Goal: Answer question/provide support: Share knowledge or assist other users

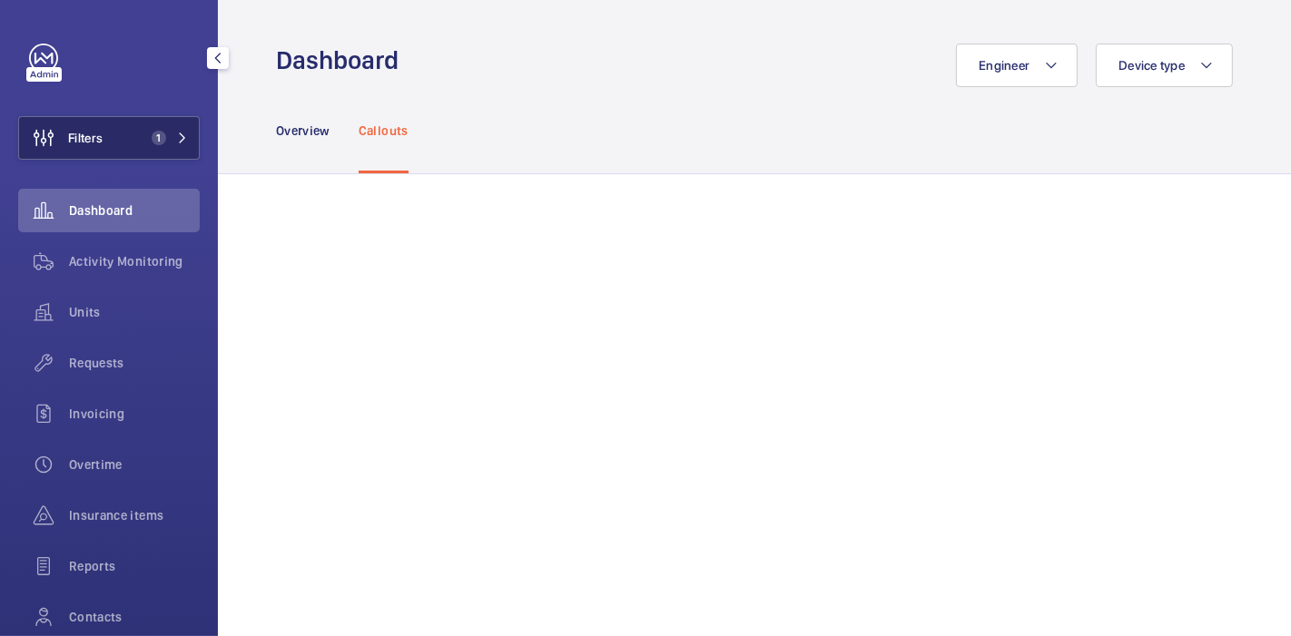
click at [129, 133] on button "Filters 1" at bounding box center [109, 138] width 182 height 44
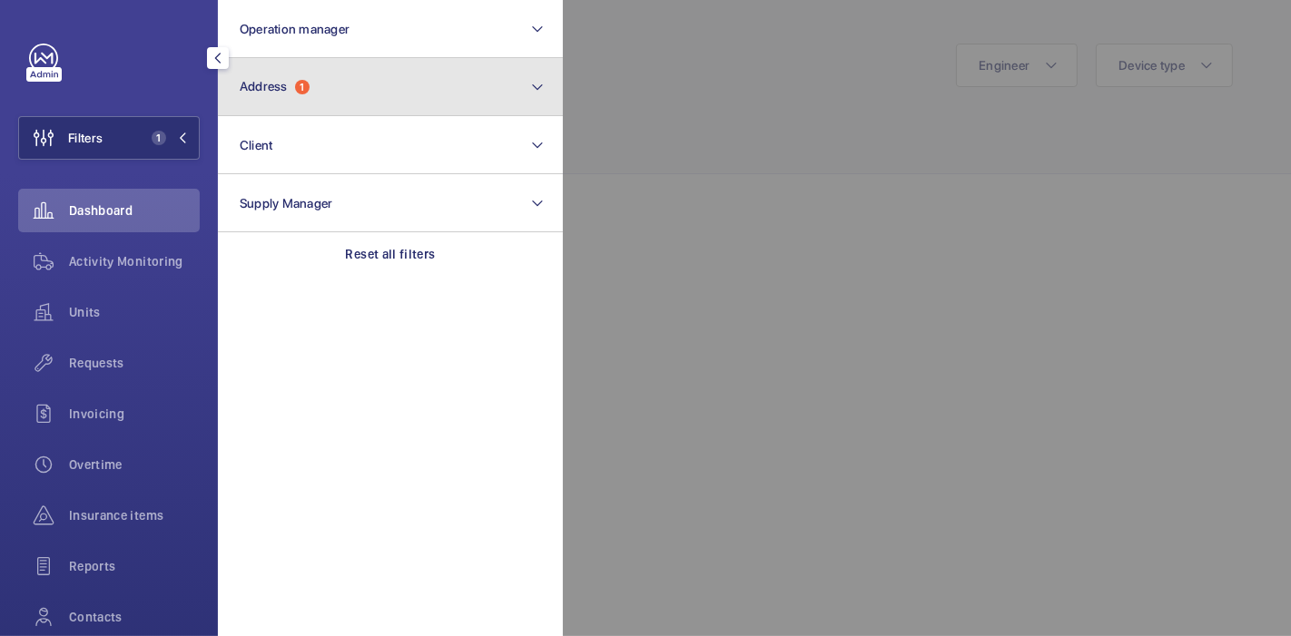
click at [342, 64] on button "Address 1" at bounding box center [390, 87] width 345 height 58
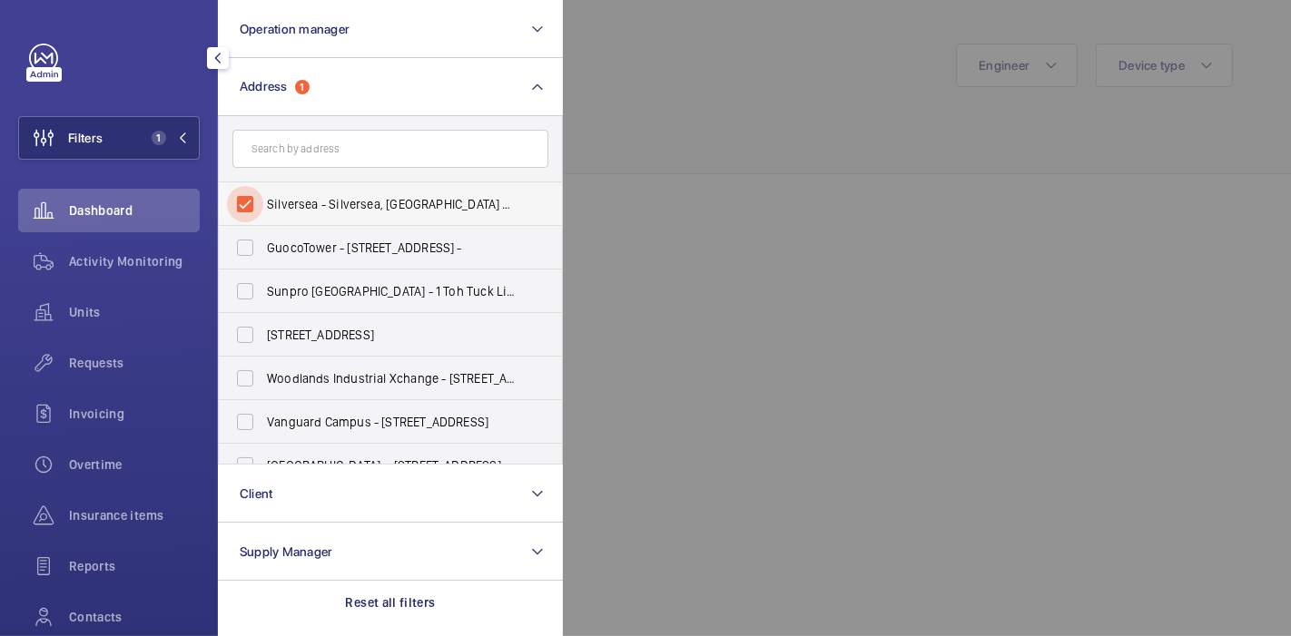
click at [250, 201] on input "Silversea - Silversea, SINGAPORE 449307" at bounding box center [245, 204] width 36 height 36
checkbox input "false"
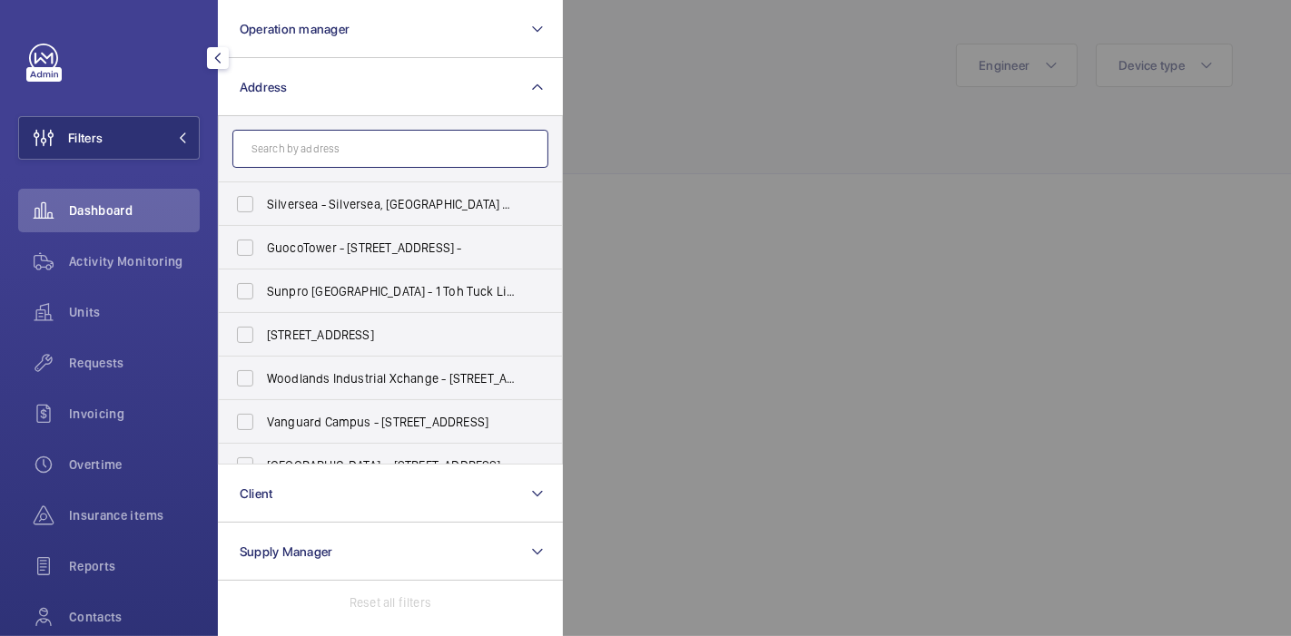
click at [298, 162] on input "text" at bounding box center [390, 149] width 316 height 38
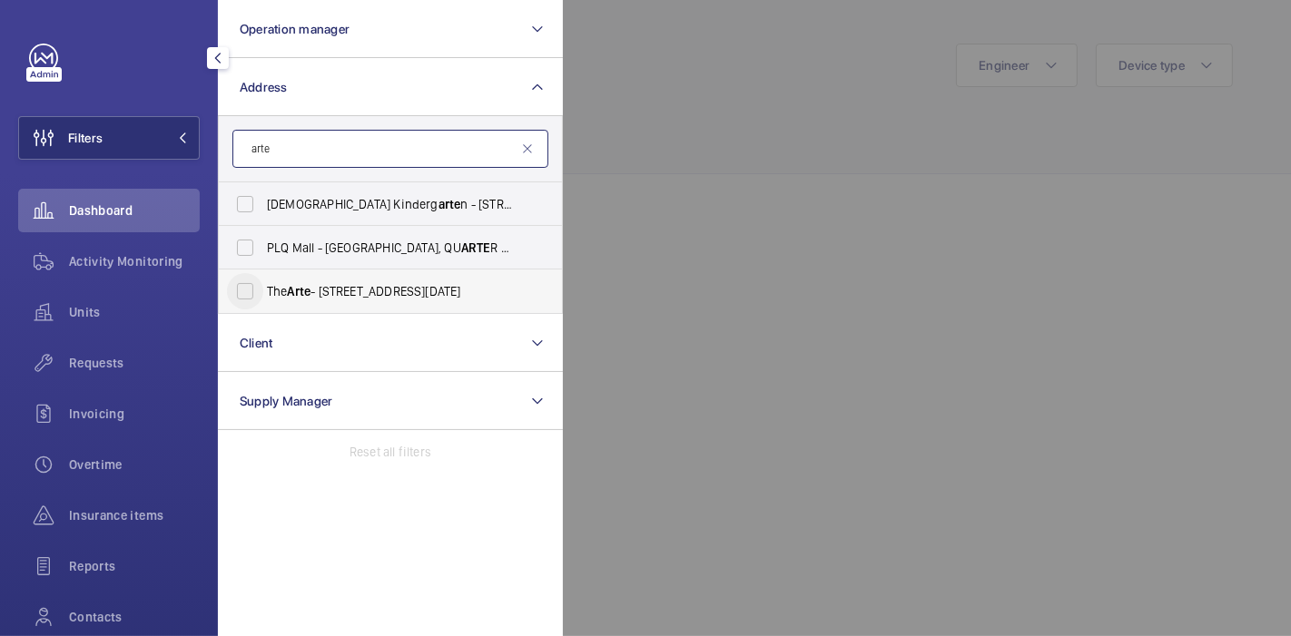
type input "arte"
click at [256, 296] on input "The Arte - 23 Jln Raja Udang, SINGAPORE 329216" at bounding box center [245, 291] width 36 height 36
checkbox input "true"
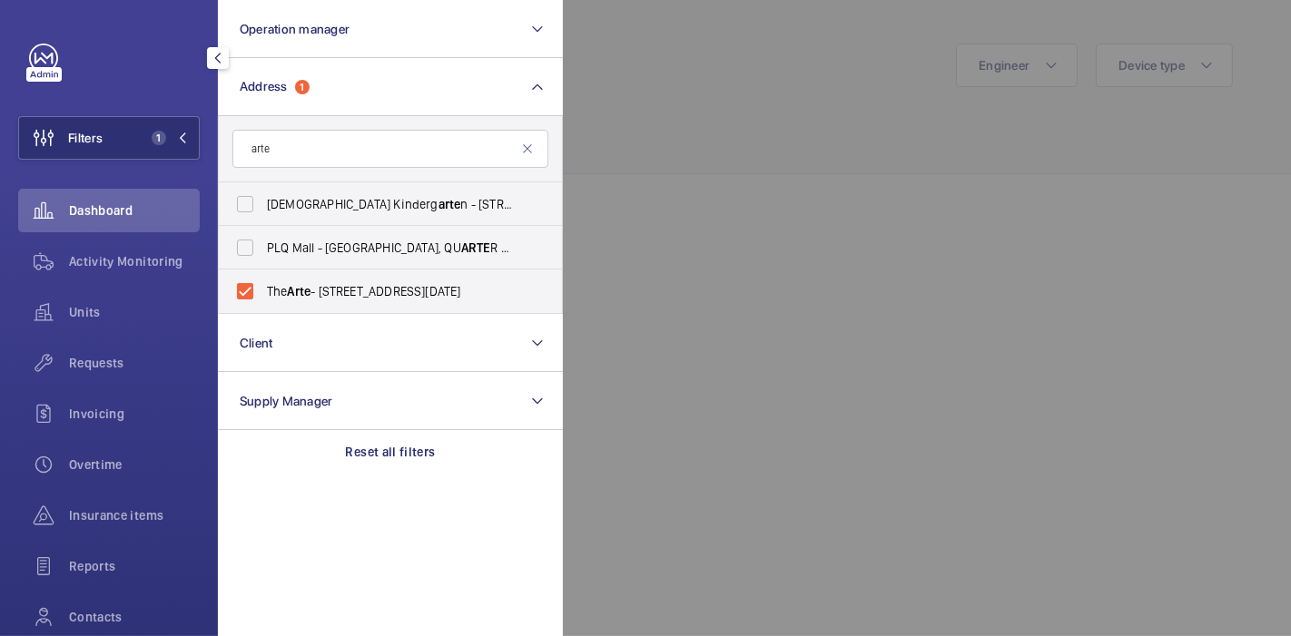
click at [702, 113] on div at bounding box center [1208, 318] width 1291 height 636
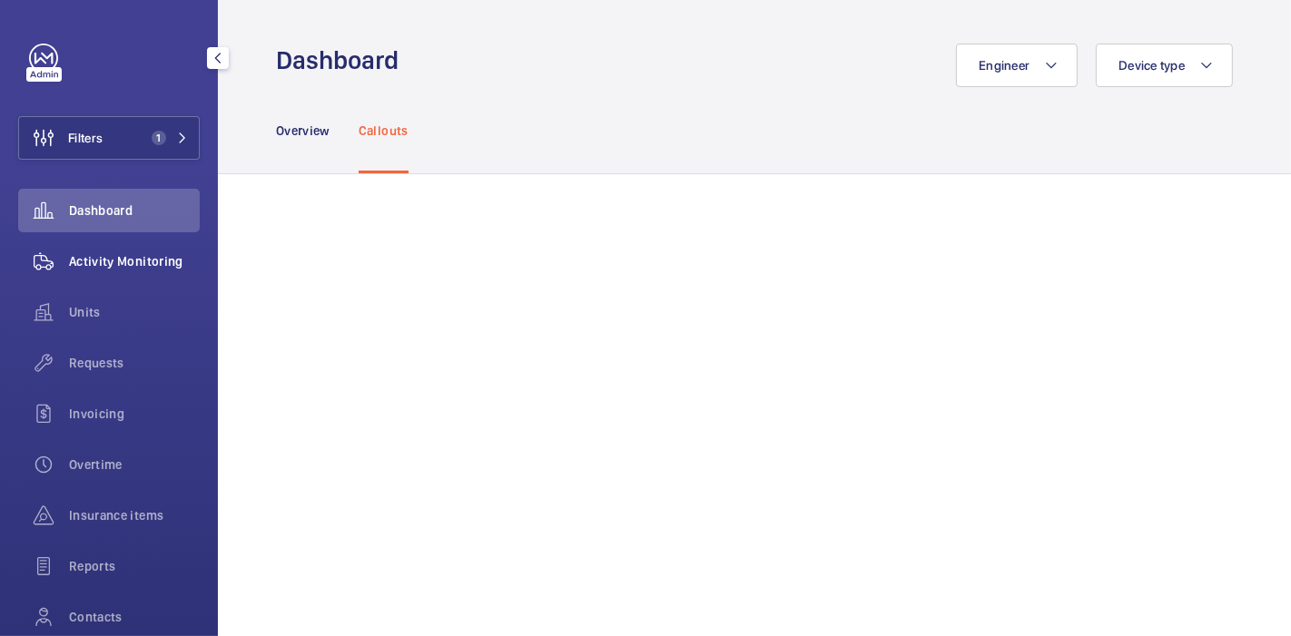
click at [73, 273] on div "Activity Monitoring" at bounding box center [109, 262] width 182 height 44
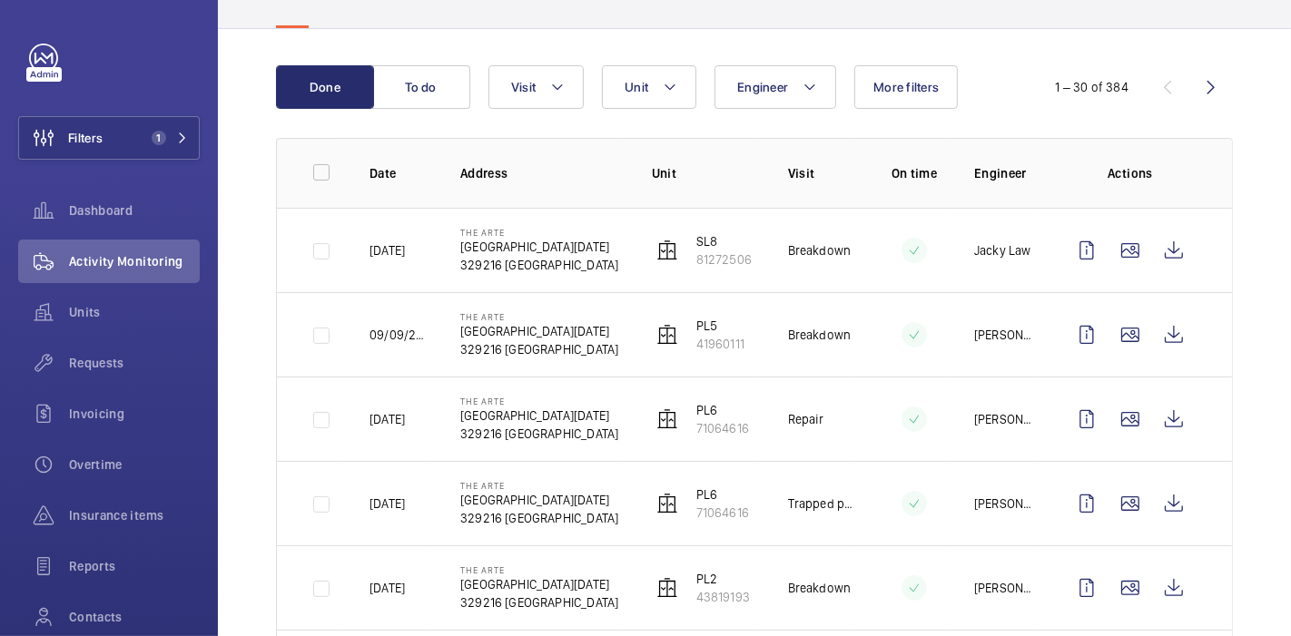
scroll to position [150, 0]
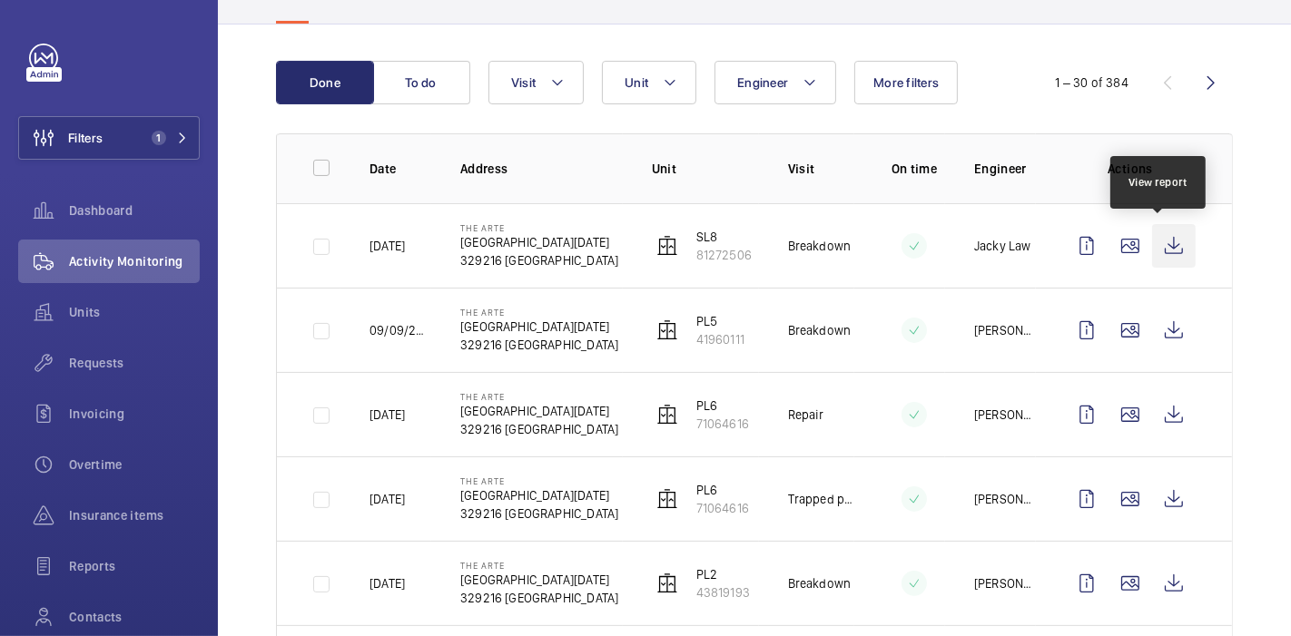
click at [1152, 251] on wm-front-icon-button at bounding box center [1174, 246] width 44 height 44
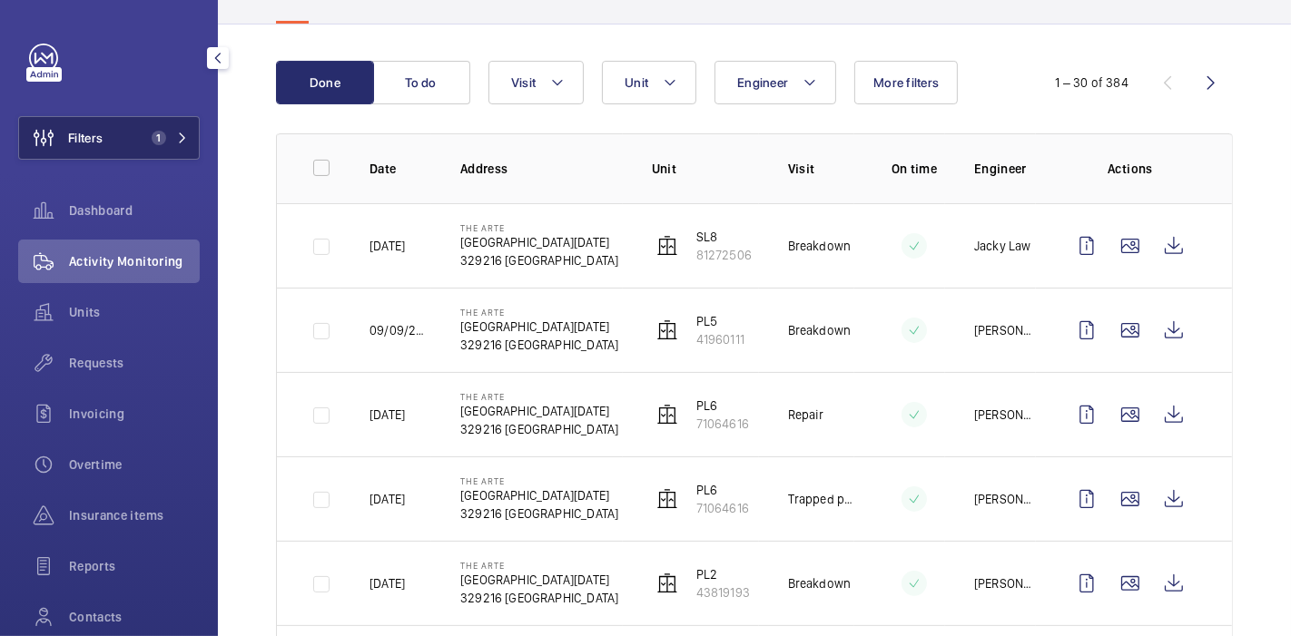
click at [124, 131] on button "Filters 1" at bounding box center [109, 138] width 182 height 44
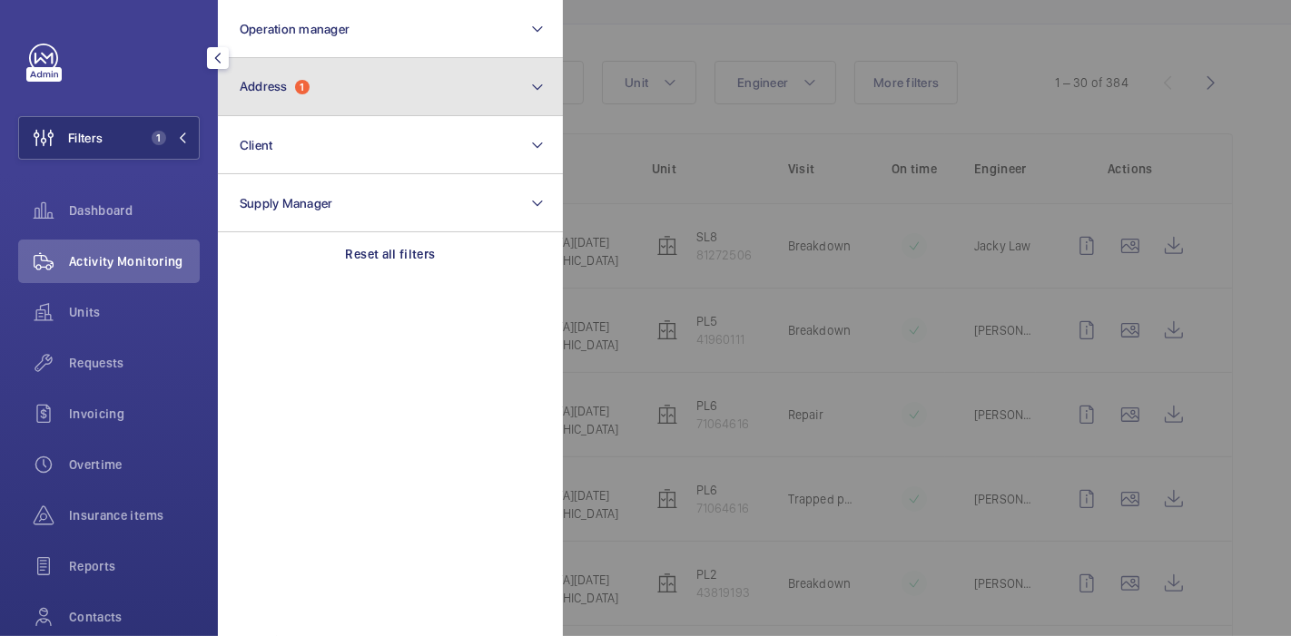
click at [339, 63] on button "Address 1" at bounding box center [390, 87] width 345 height 58
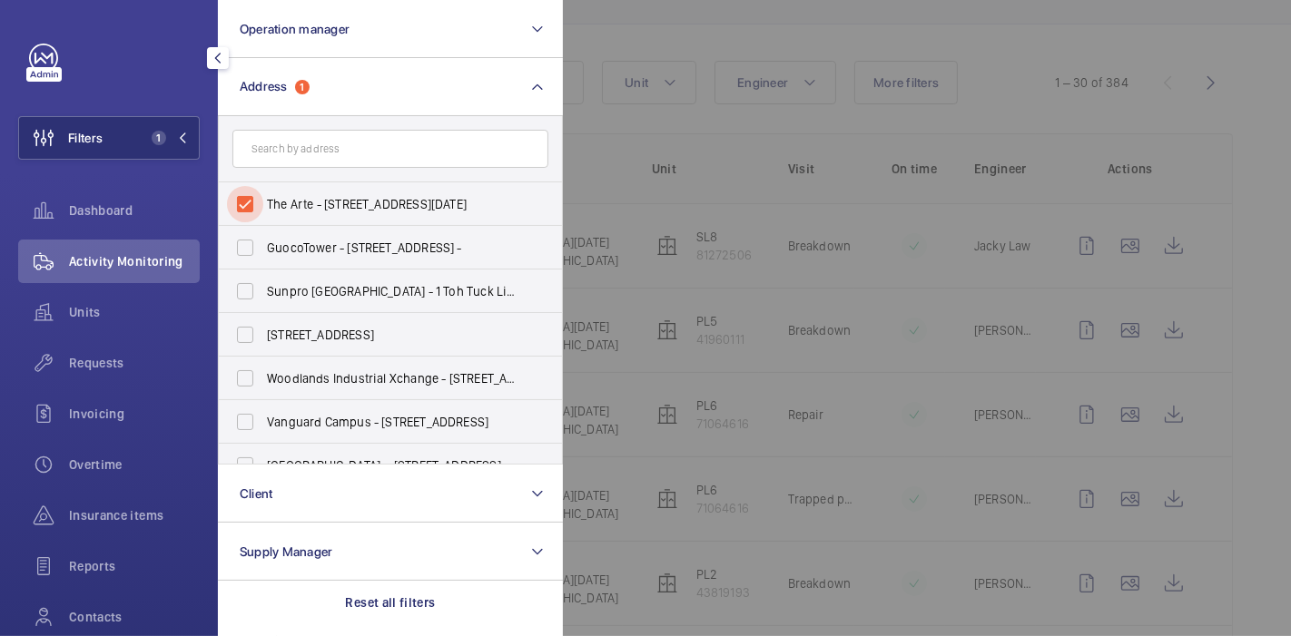
click at [252, 202] on input "The Arte - 23 Jln Raja Udang, SINGAPORE 329216" at bounding box center [245, 204] width 36 height 36
checkbox input "false"
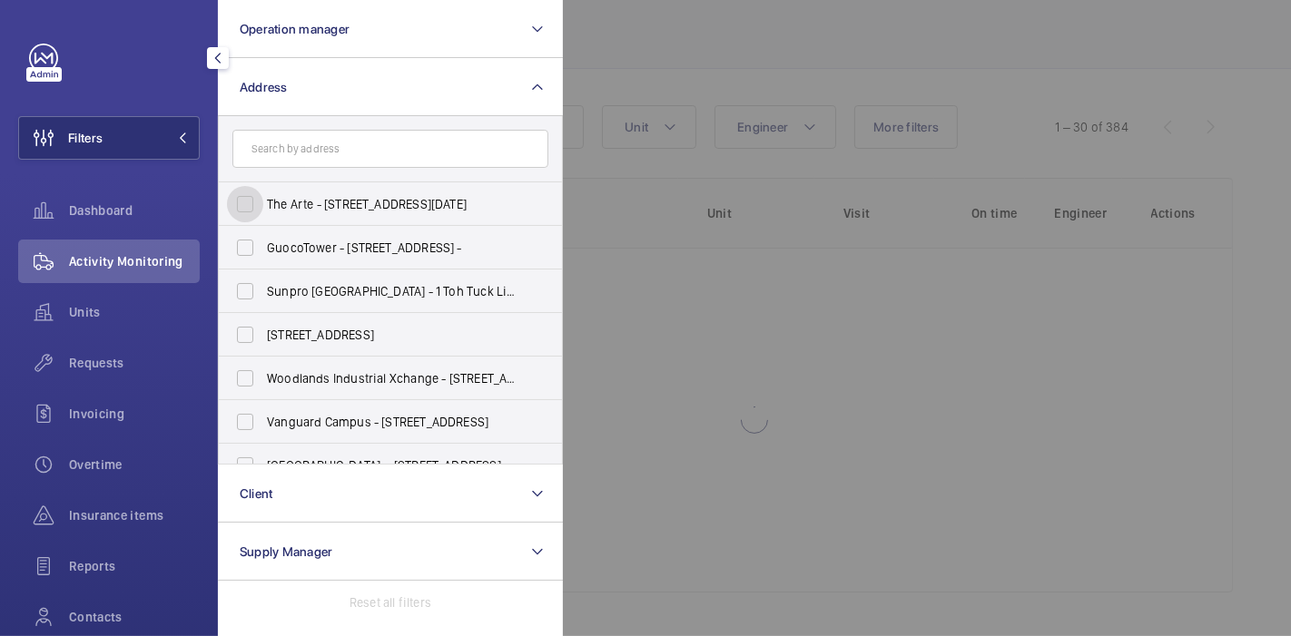
scroll to position [104, 0]
click at [324, 149] on input "text" at bounding box center [390, 149] width 316 height 38
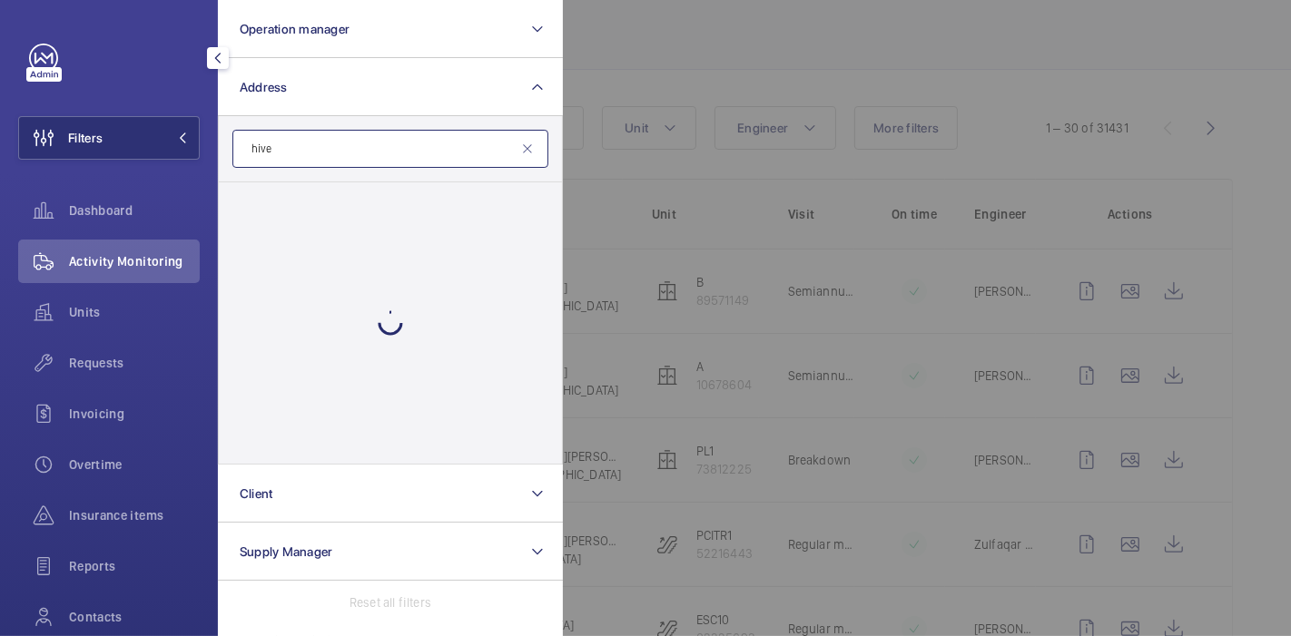
scroll to position [150, 0]
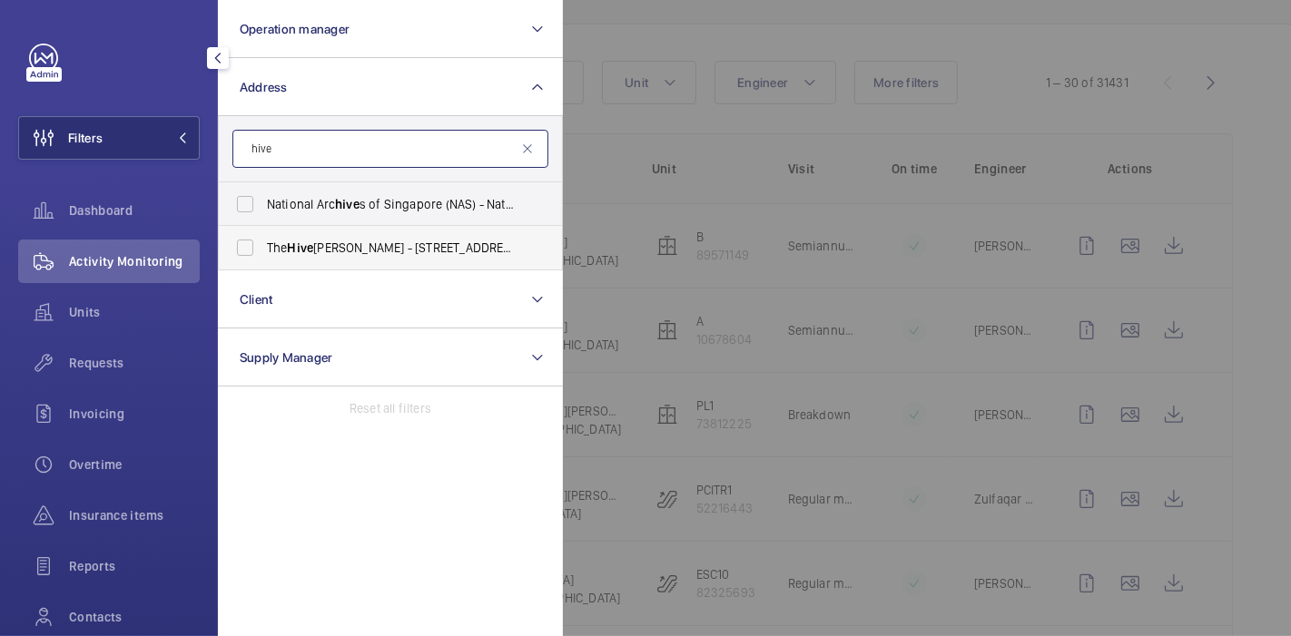
type input "hive"
click at [330, 252] on span "The Hive [PERSON_NAME] - [STREET_ADDRESS][PERSON_NAME]" at bounding box center [392, 248] width 250 height 18
click at [263, 252] on input "The Hive [PERSON_NAME] - [STREET_ADDRESS][PERSON_NAME]" at bounding box center [245, 248] width 36 height 36
checkbox input "true"
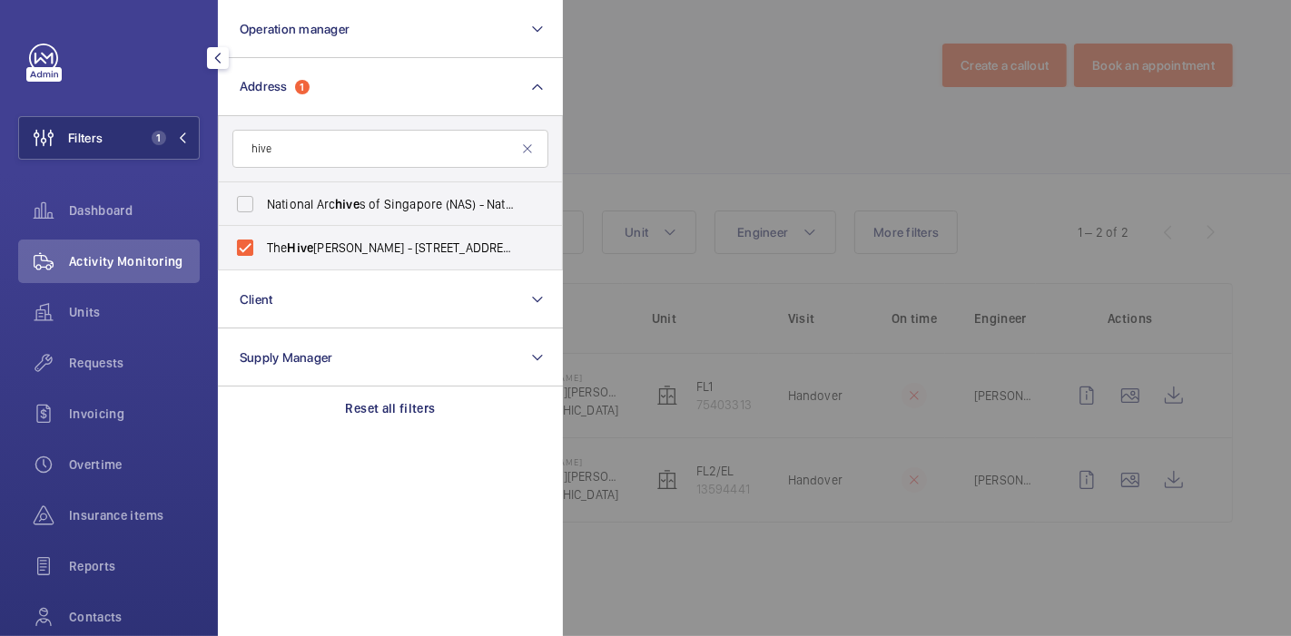
click at [604, 92] on div at bounding box center [1208, 318] width 1291 height 636
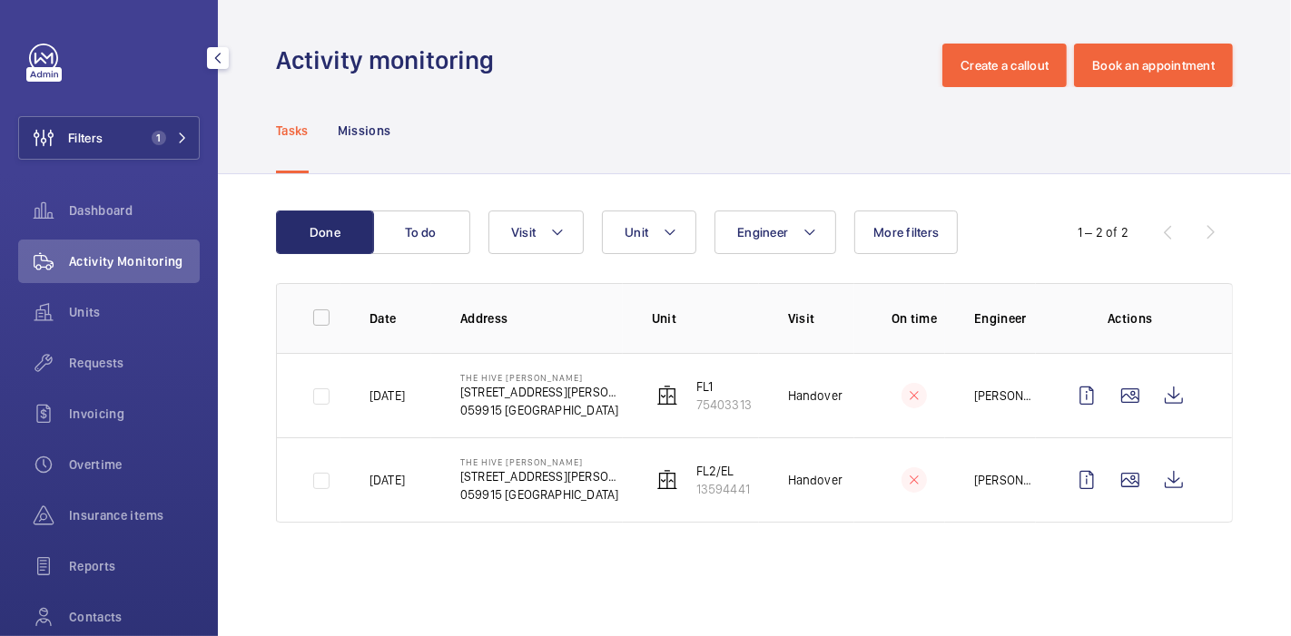
scroll to position [91, 0]
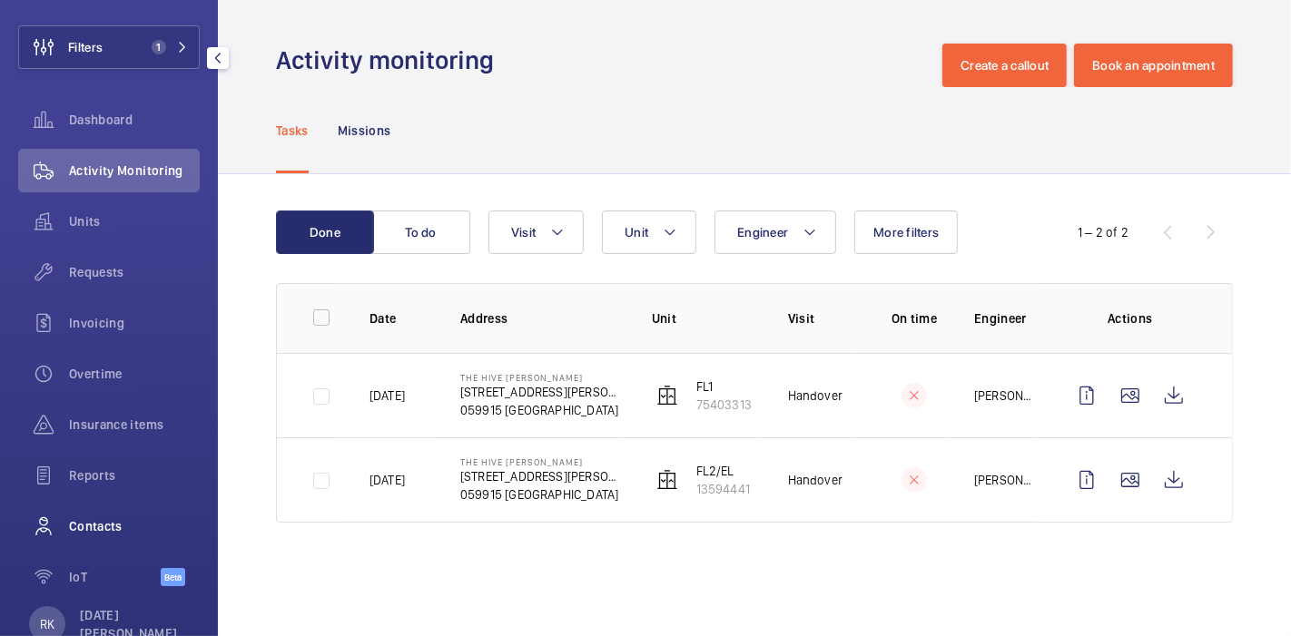
click at [93, 516] on div "Contacts" at bounding box center [109, 527] width 182 height 44
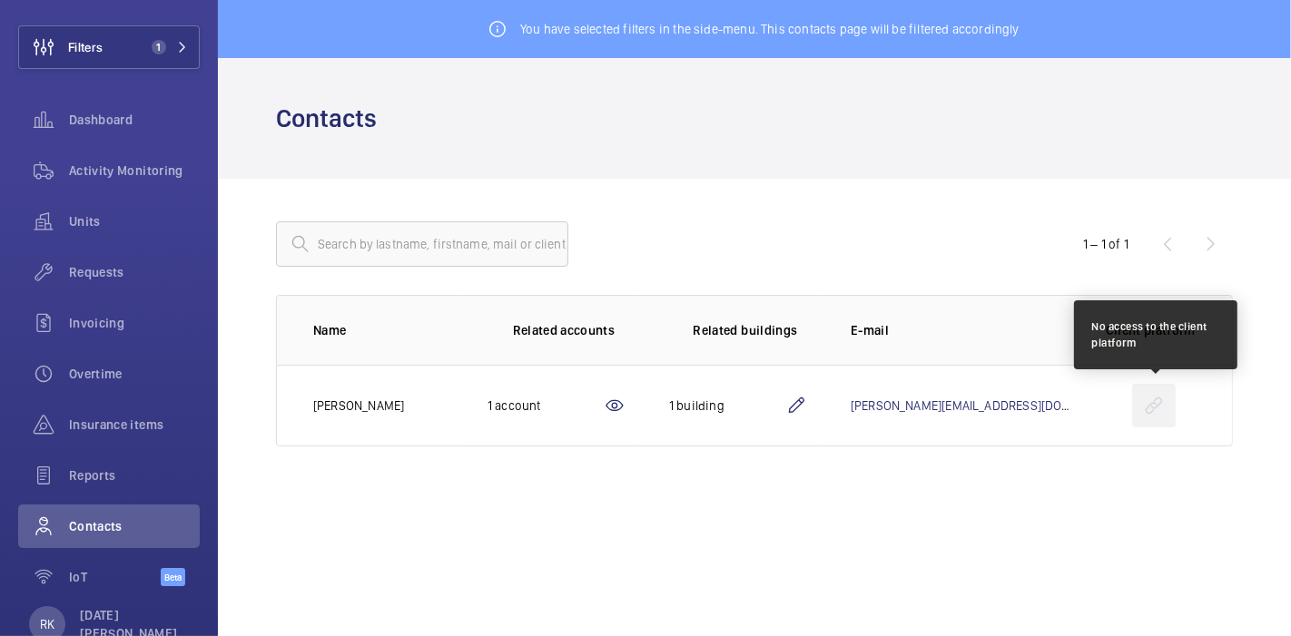
click at [1150, 407] on wm-front-icon-button at bounding box center [1154, 406] width 44 height 44
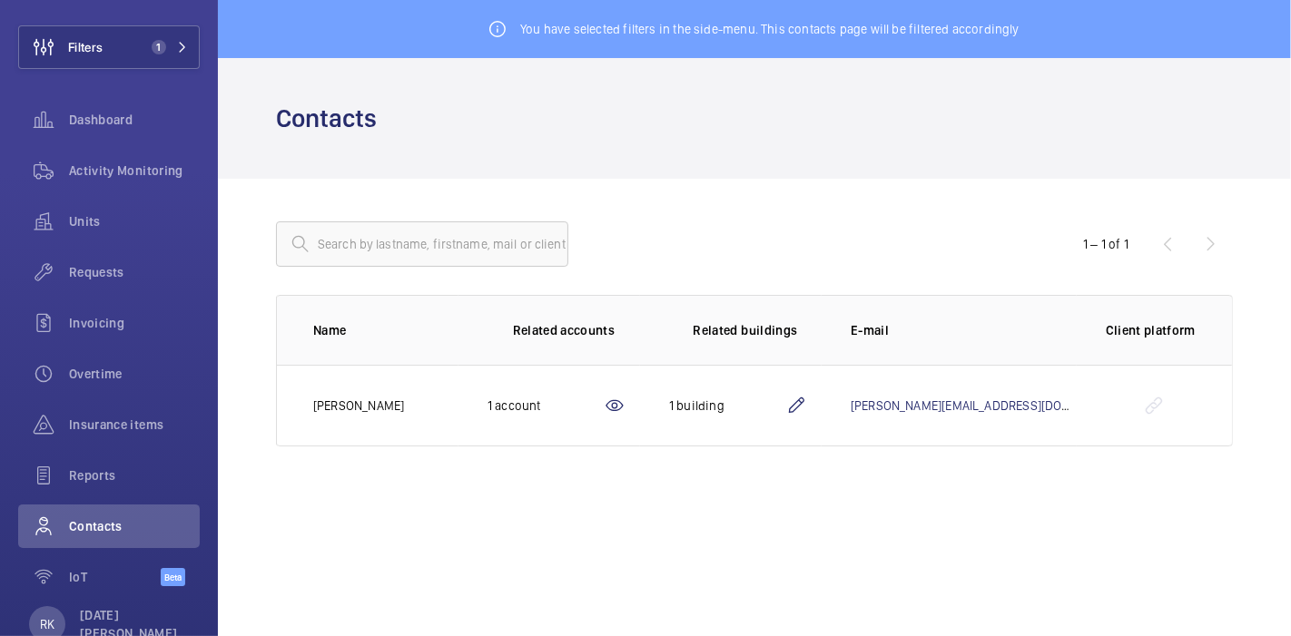
click at [1094, 520] on div "You have selected filters in the side-menu. This contacts page will be filtered…" at bounding box center [754, 318] width 1073 height 636
click at [625, 403] on mat-icon at bounding box center [615, 406] width 22 height 22
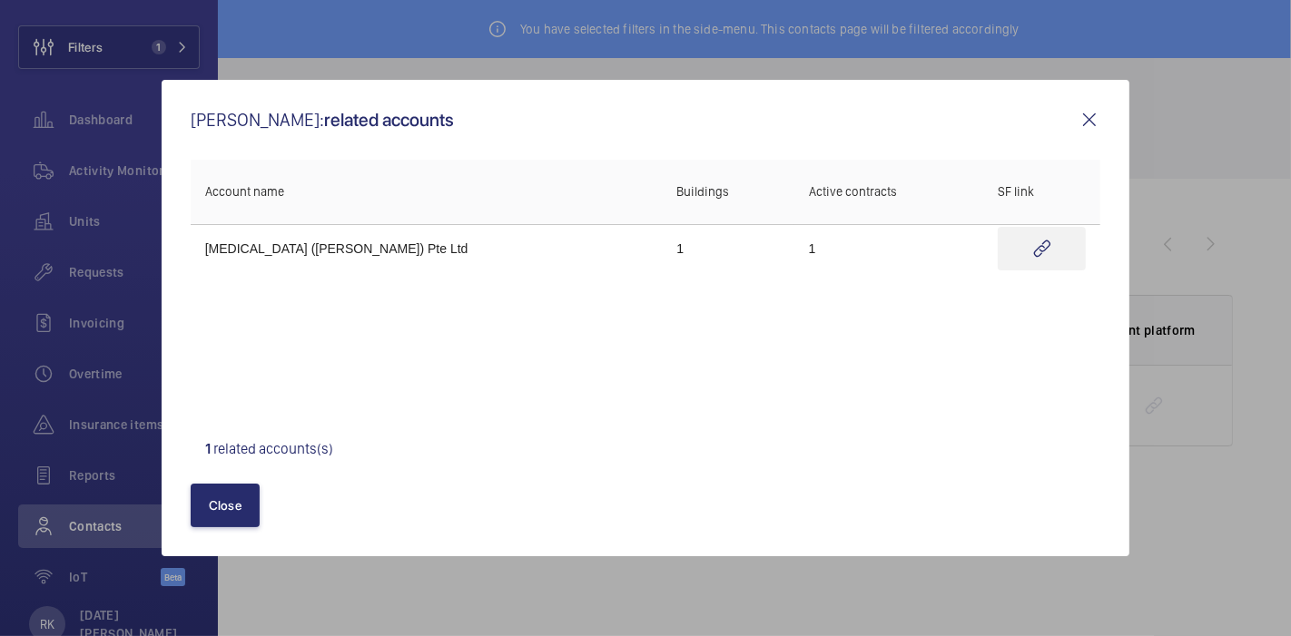
click at [1017, 242] on wm-front-icon-button at bounding box center [1041, 249] width 88 height 44
click at [241, 508] on button "Close" at bounding box center [225, 506] width 69 height 44
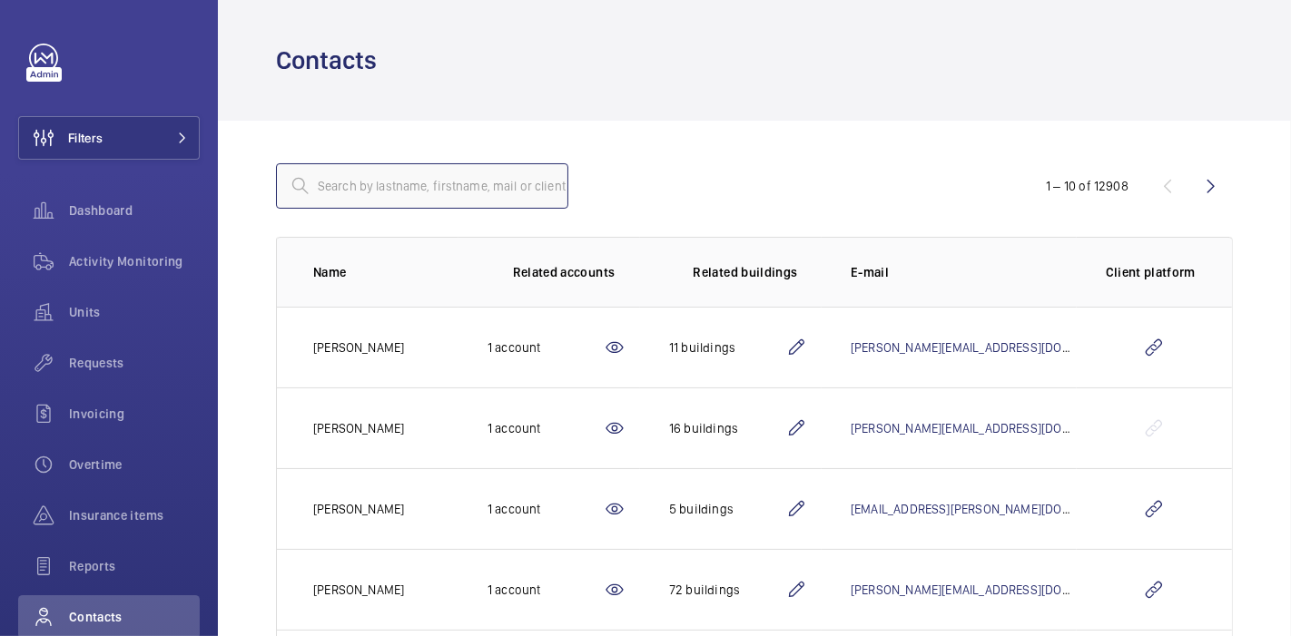
click at [363, 192] on input "text" at bounding box center [422, 185] width 292 height 45
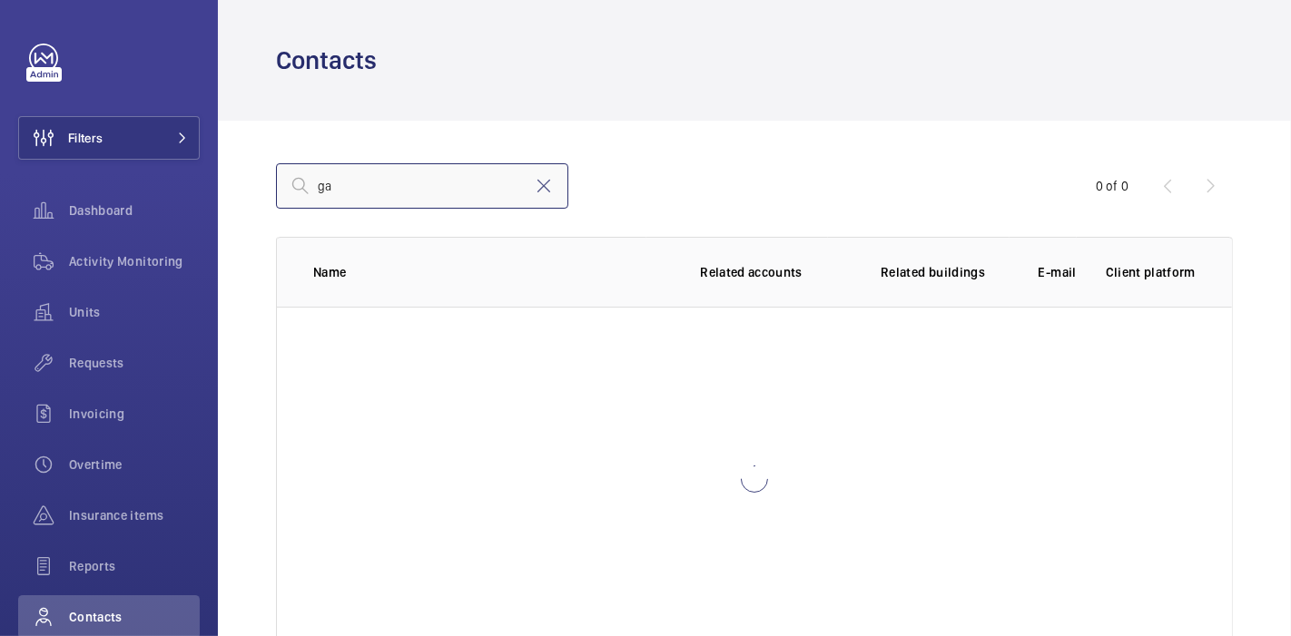
type input "g"
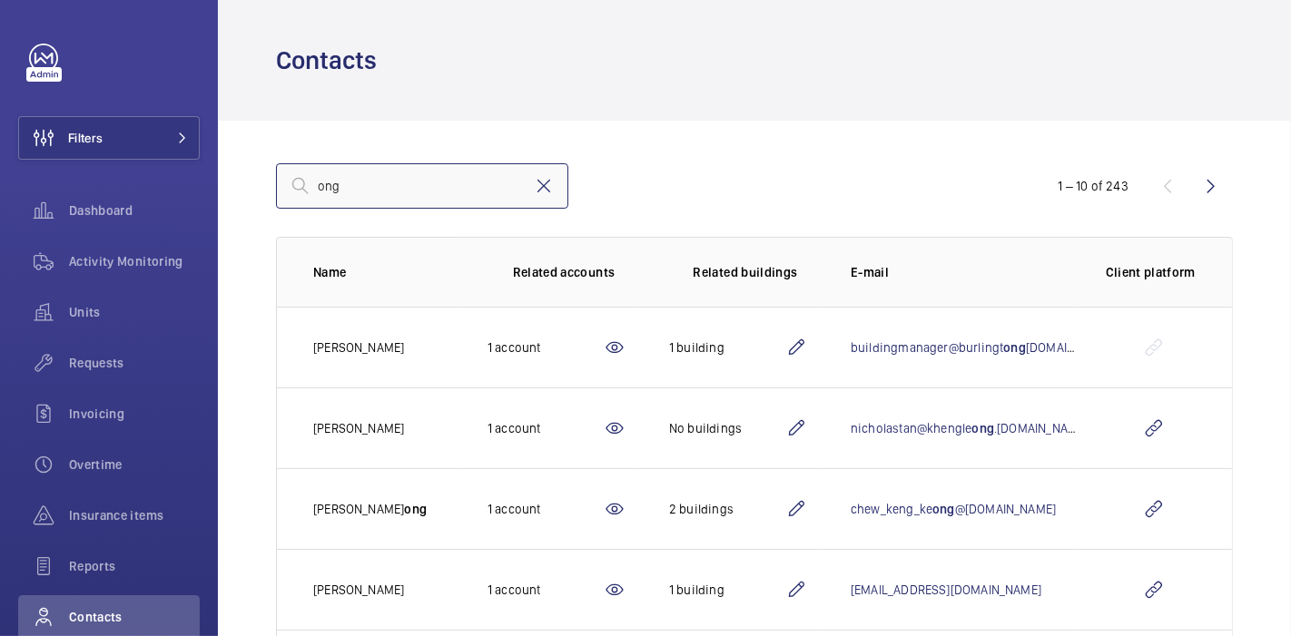
type input "ong"
click at [545, 177] on mat-icon at bounding box center [544, 186] width 22 height 22
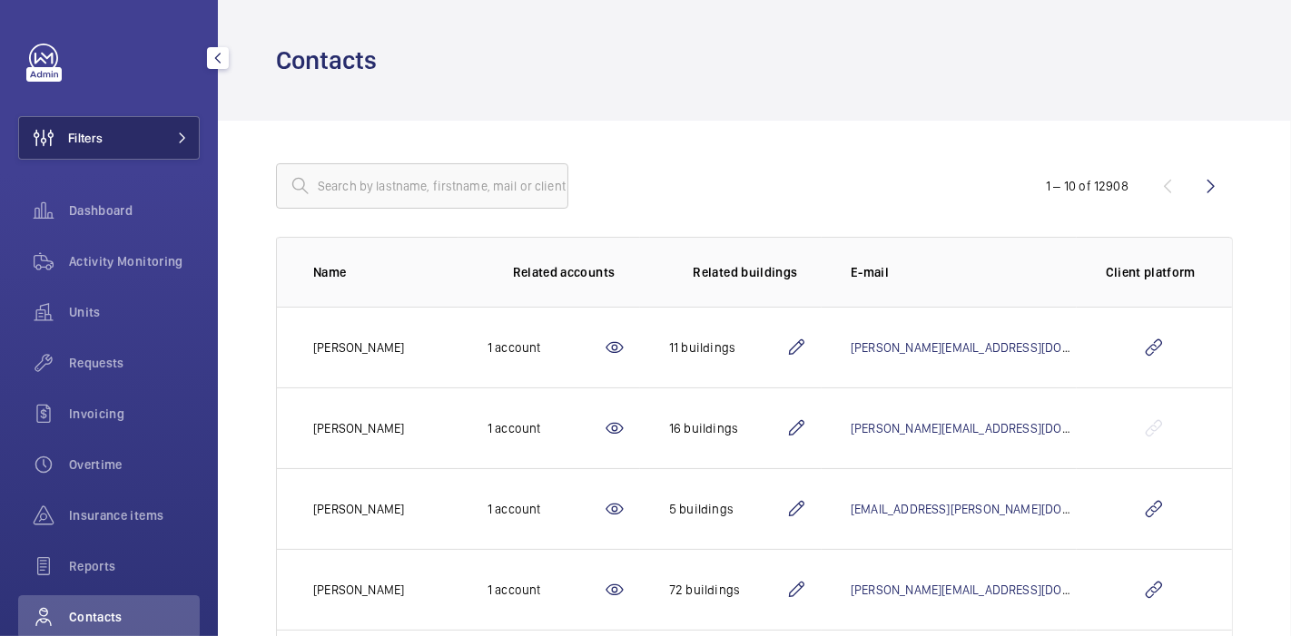
click at [166, 133] on span at bounding box center [177, 138] width 22 height 11
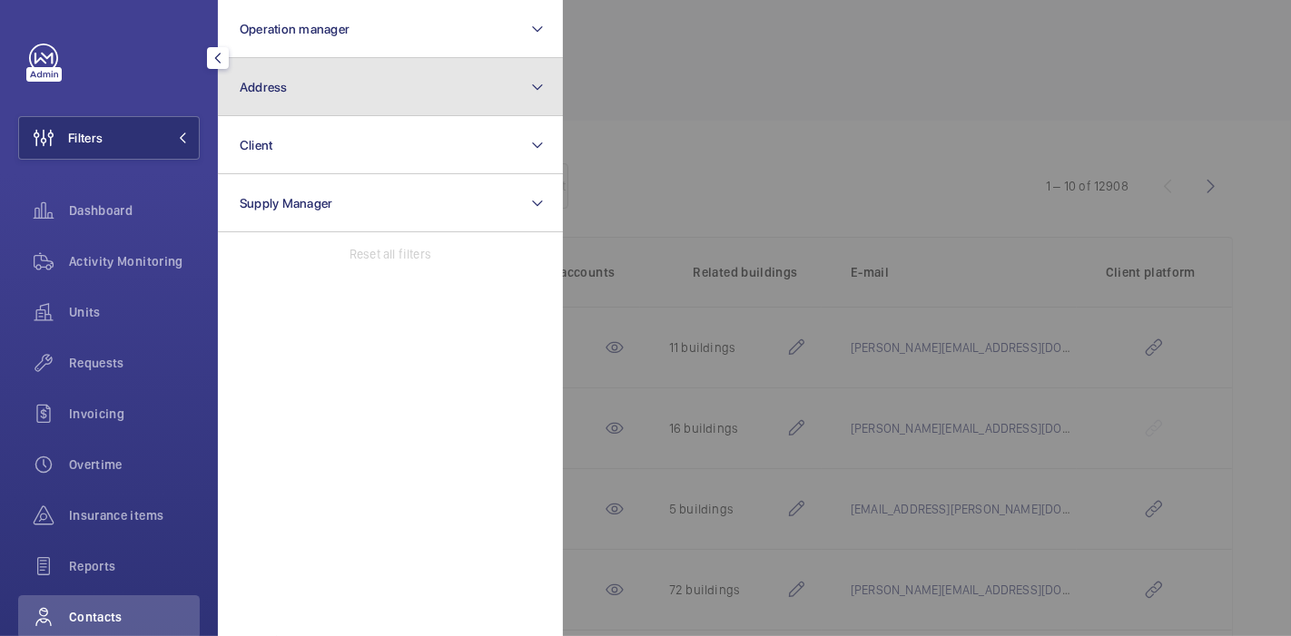
click at [269, 115] on button "Address" at bounding box center [390, 87] width 345 height 58
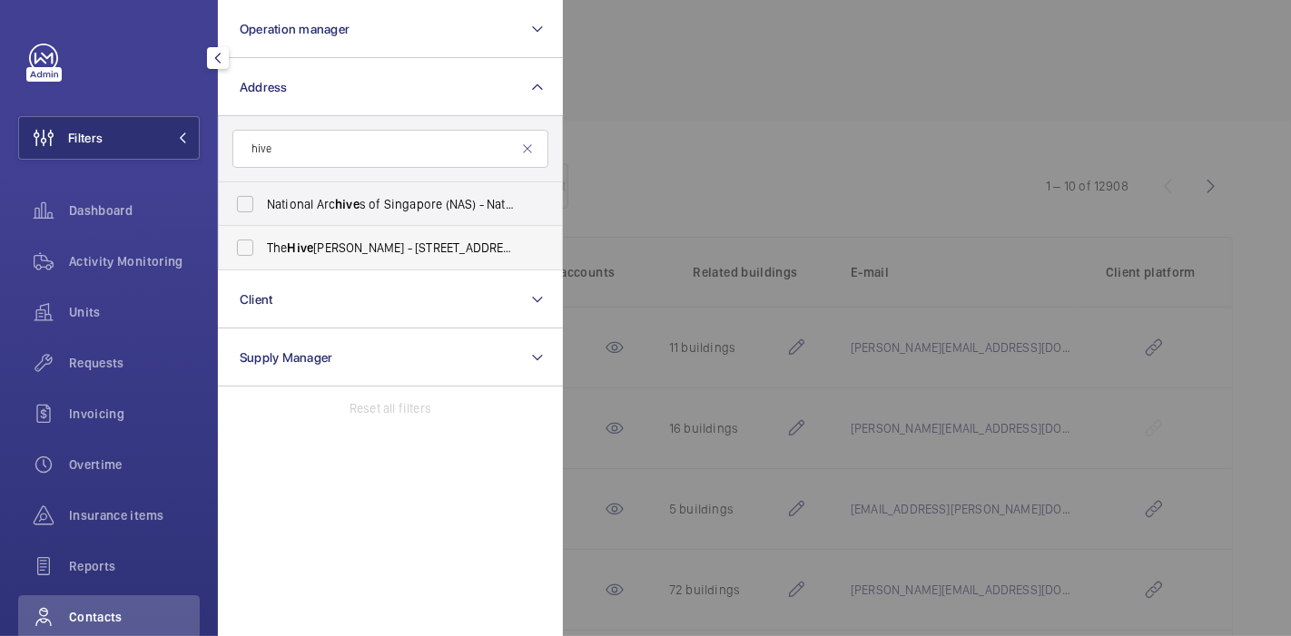
type input "hive"
click at [316, 244] on span "The Hive [PERSON_NAME] - [STREET_ADDRESS][PERSON_NAME]" at bounding box center [392, 248] width 250 height 18
click at [263, 244] on input "The Hive [PERSON_NAME] - [STREET_ADDRESS][PERSON_NAME]" at bounding box center [245, 248] width 36 height 36
checkbox input "true"
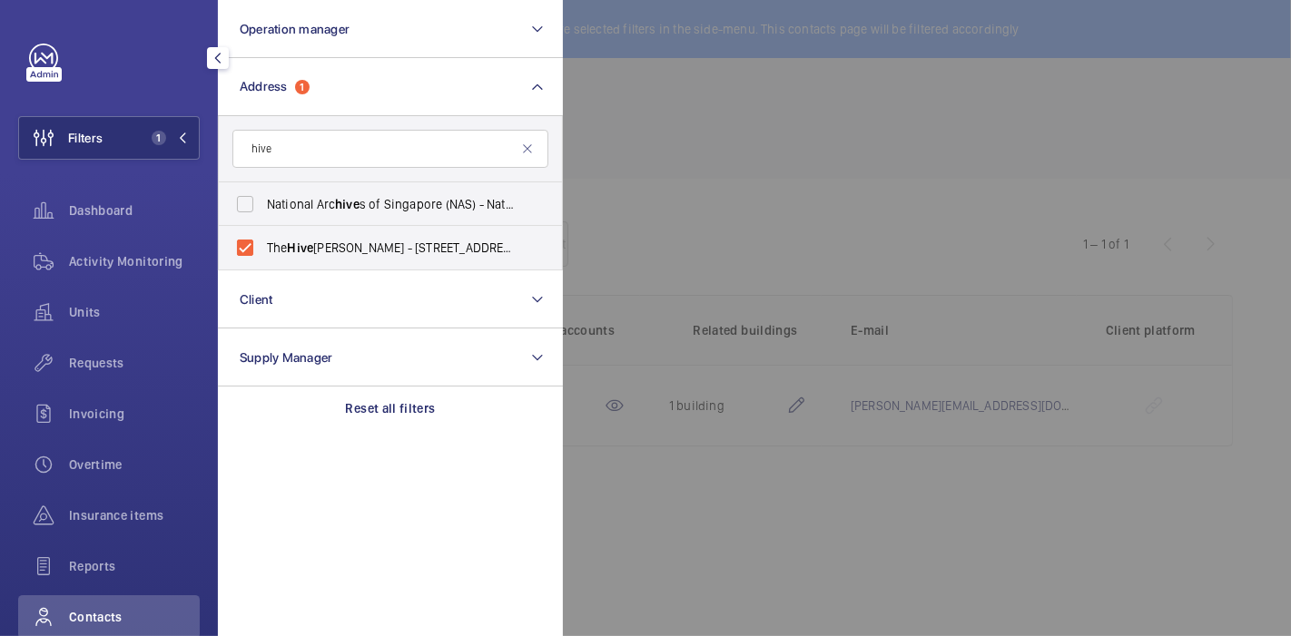
click at [639, 120] on div at bounding box center [1208, 318] width 1291 height 636
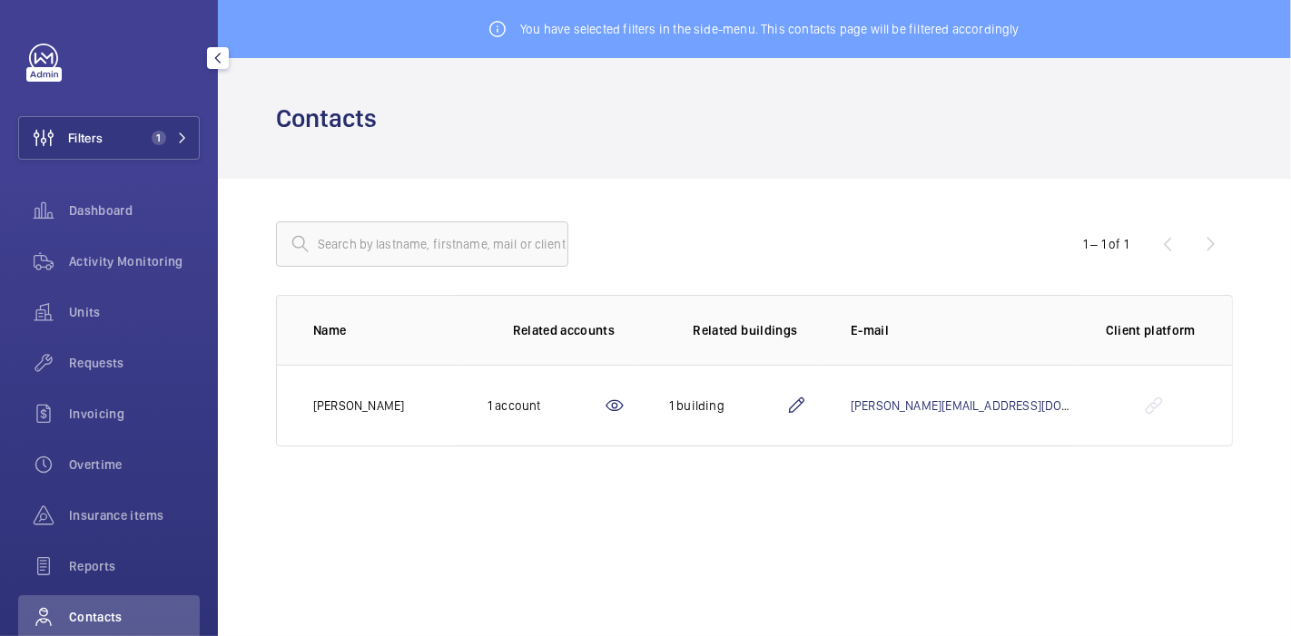
click at [807, 406] on mat-icon at bounding box center [796, 406] width 22 height 22
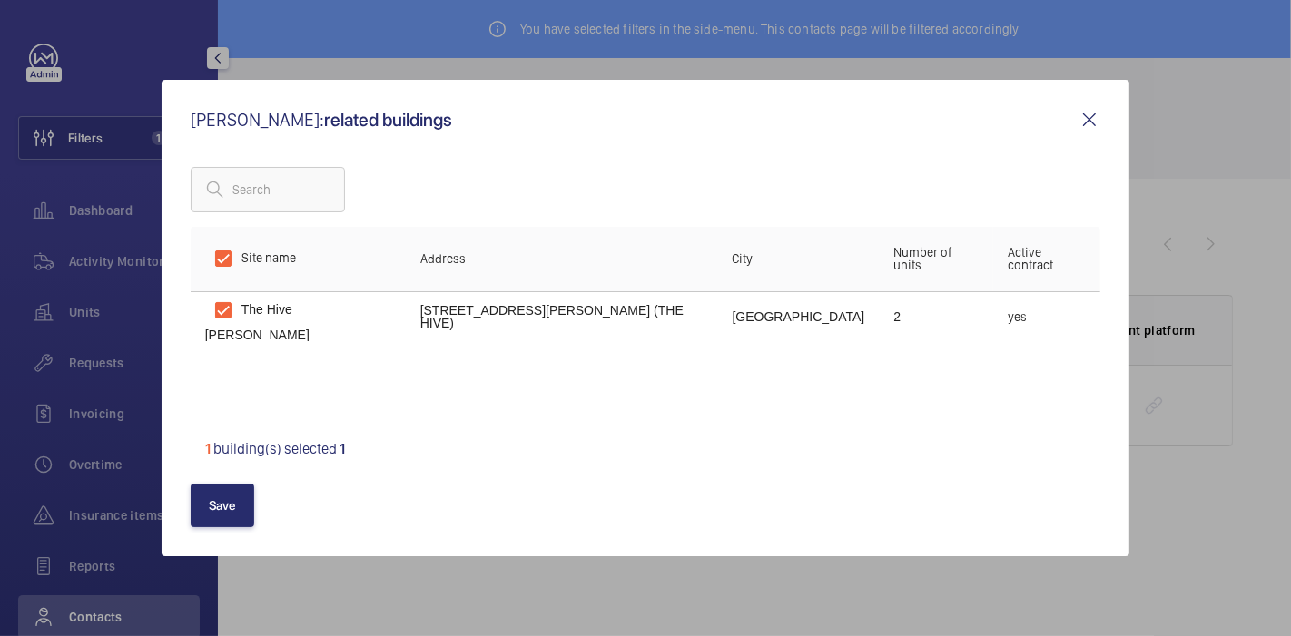
click at [1091, 123] on mat-icon at bounding box center [1089, 120] width 22 height 22
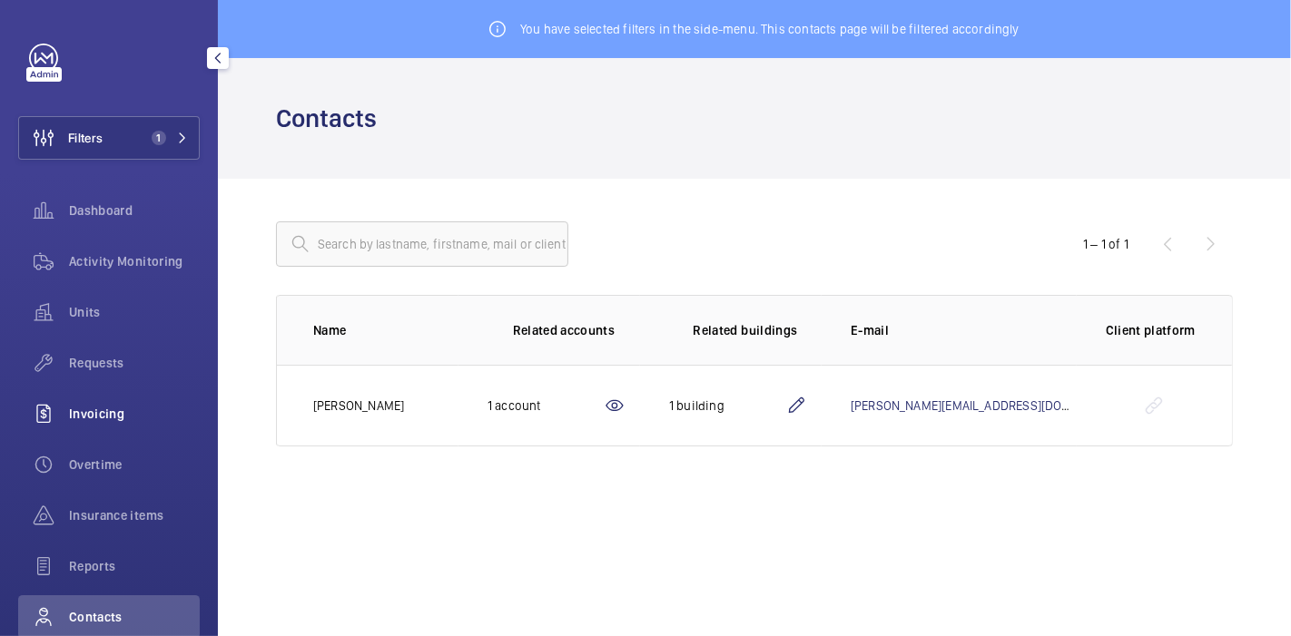
scroll to position [140, 0]
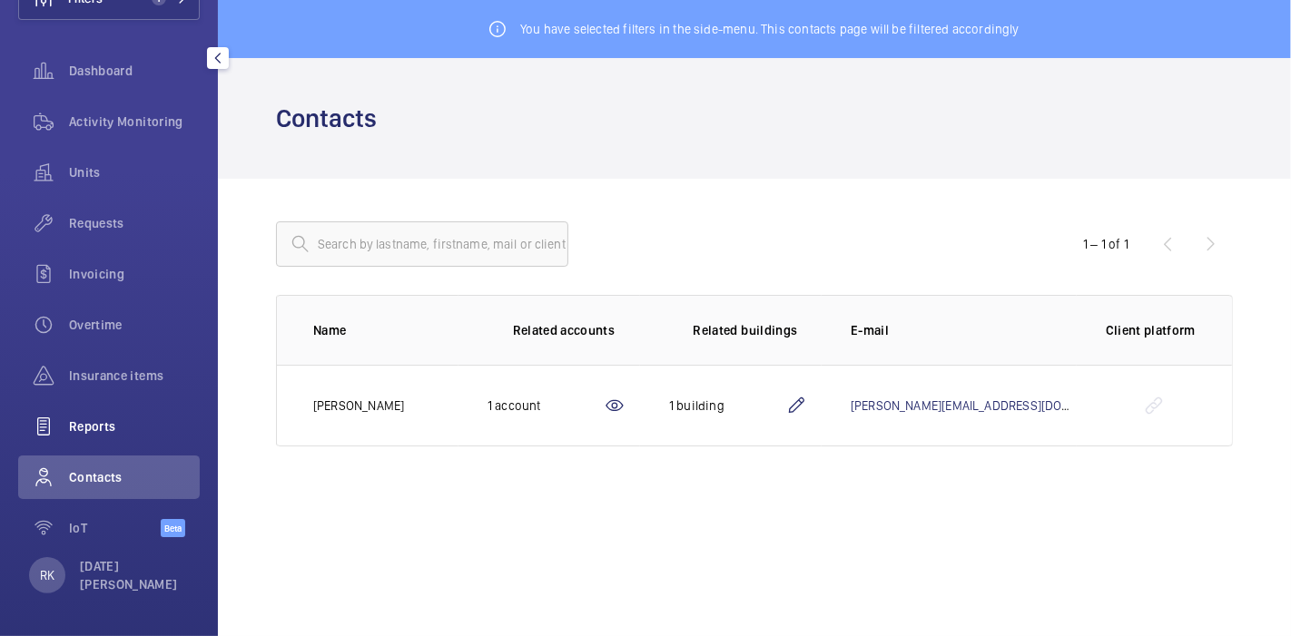
click at [108, 421] on span "Reports" at bounding box center [134, 427] width 131 height 18
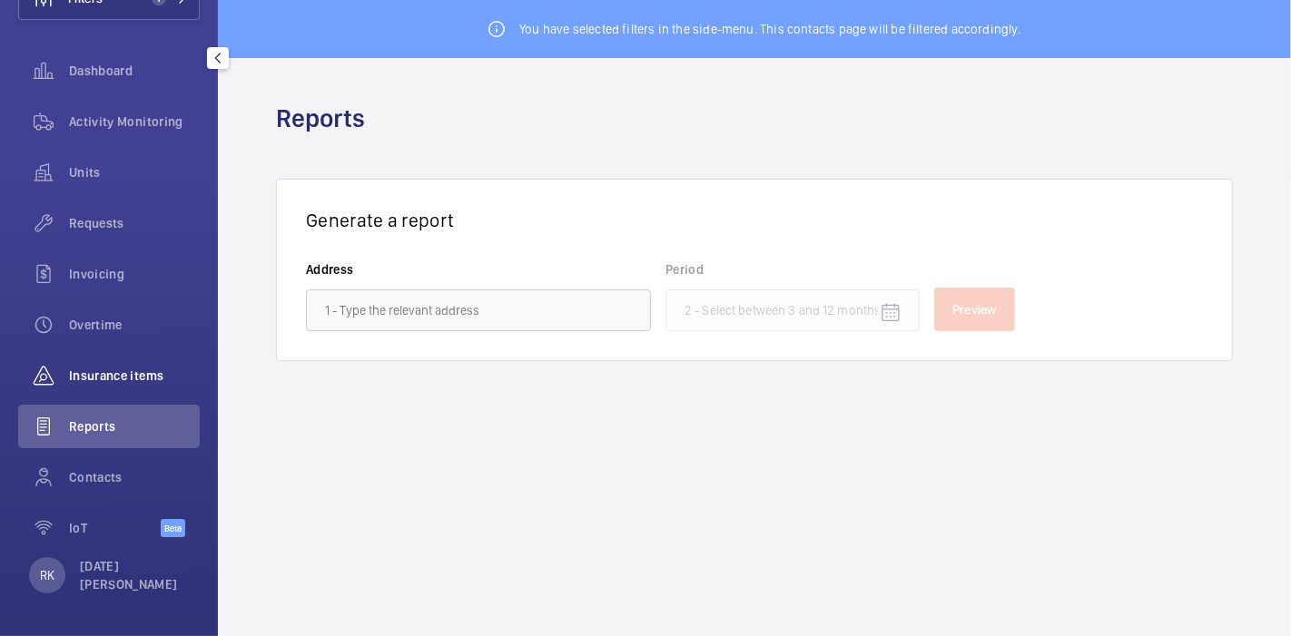
click at [67, 384] on wm-front-icon-button at bounding box center [43, 376] width 51 height 44
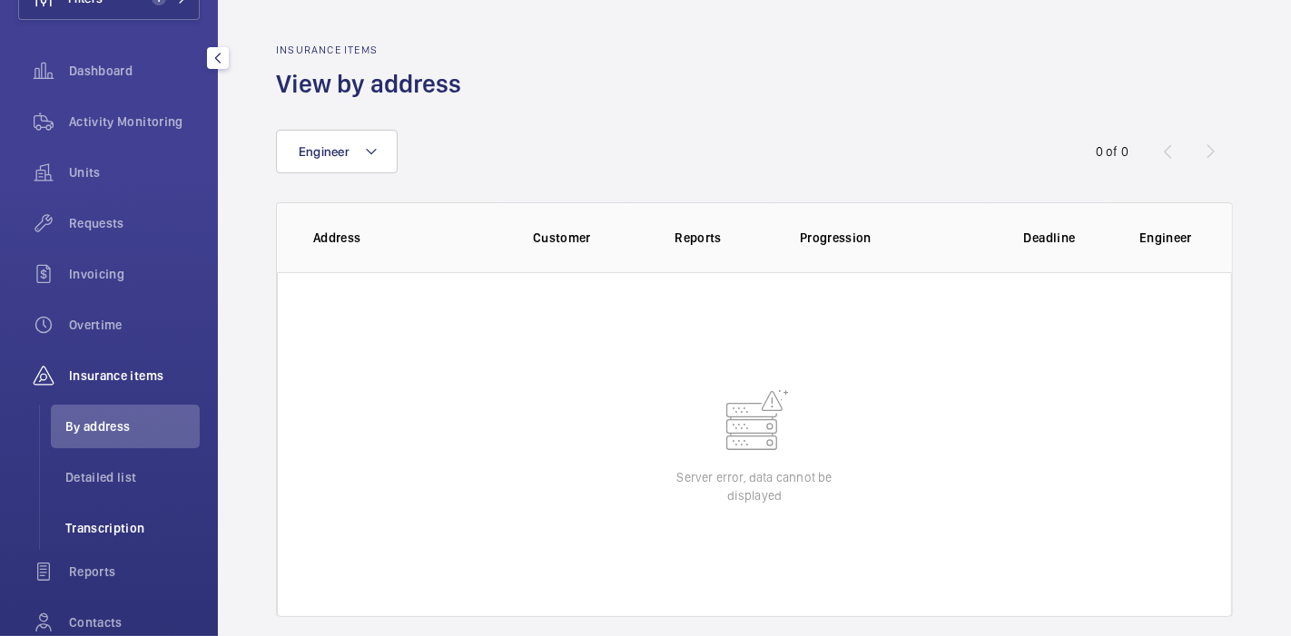
click at [101, 536] on span "Transcription" at bounding box center [132, 528] width 134 height 18
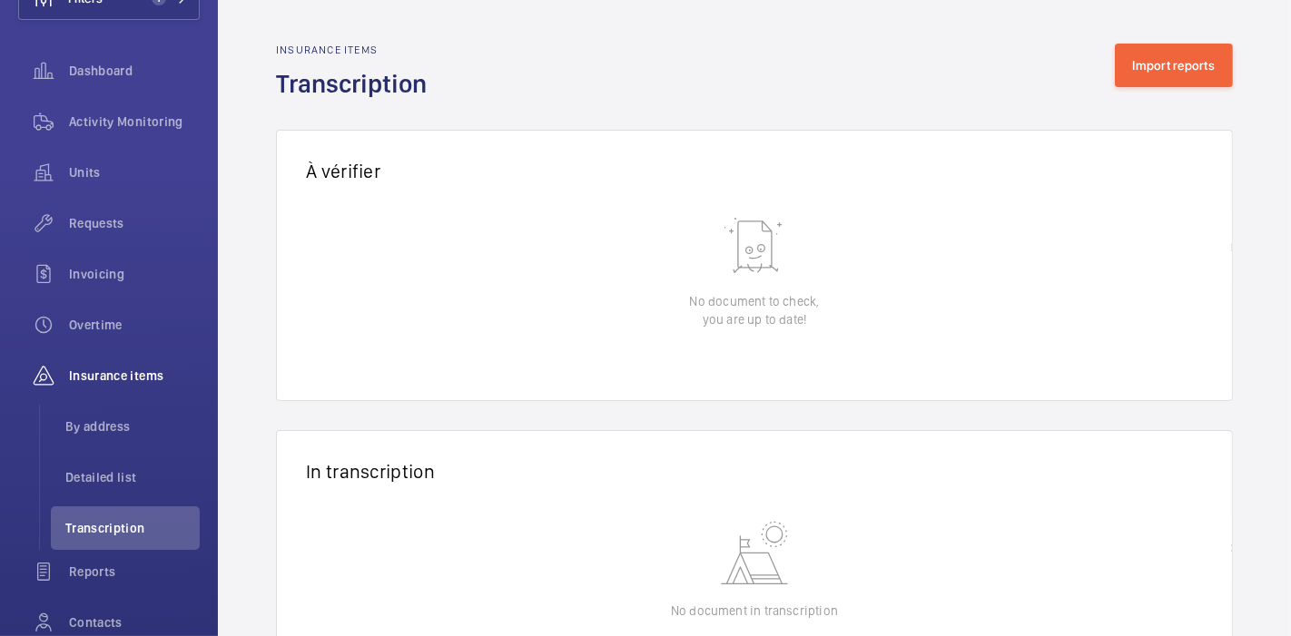
scroll to position [107, 0]
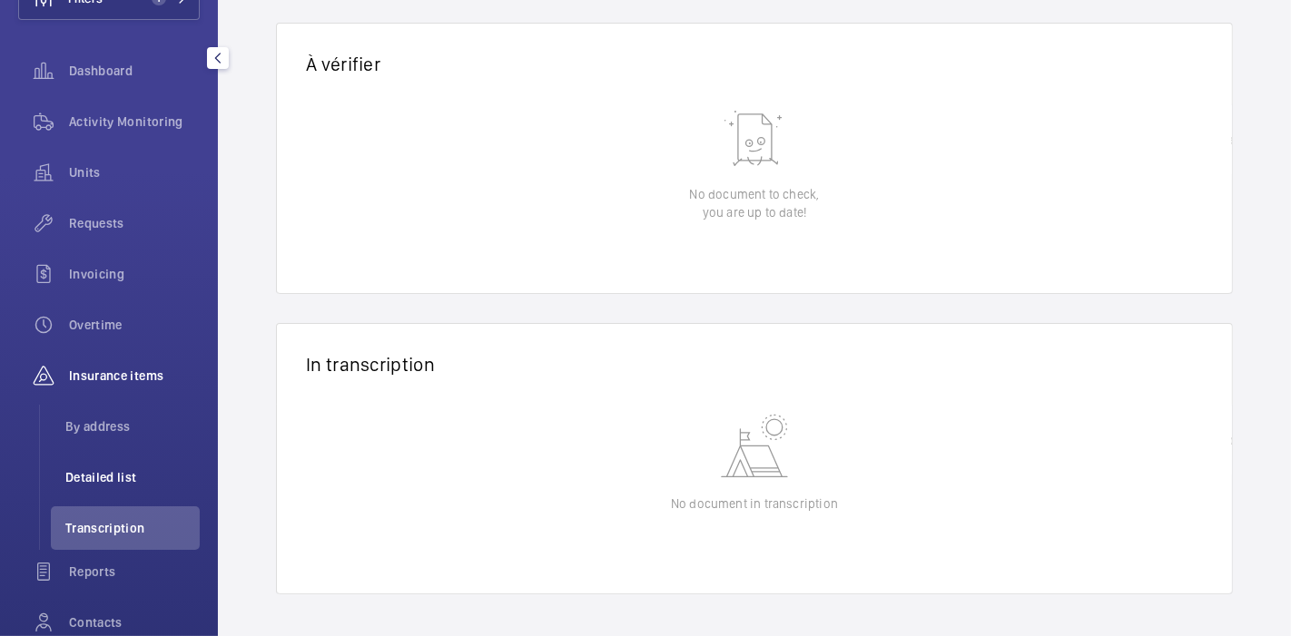
click at [114, 480] on span "Detailed list" at bounding box center [132, 477] width 134 height 18
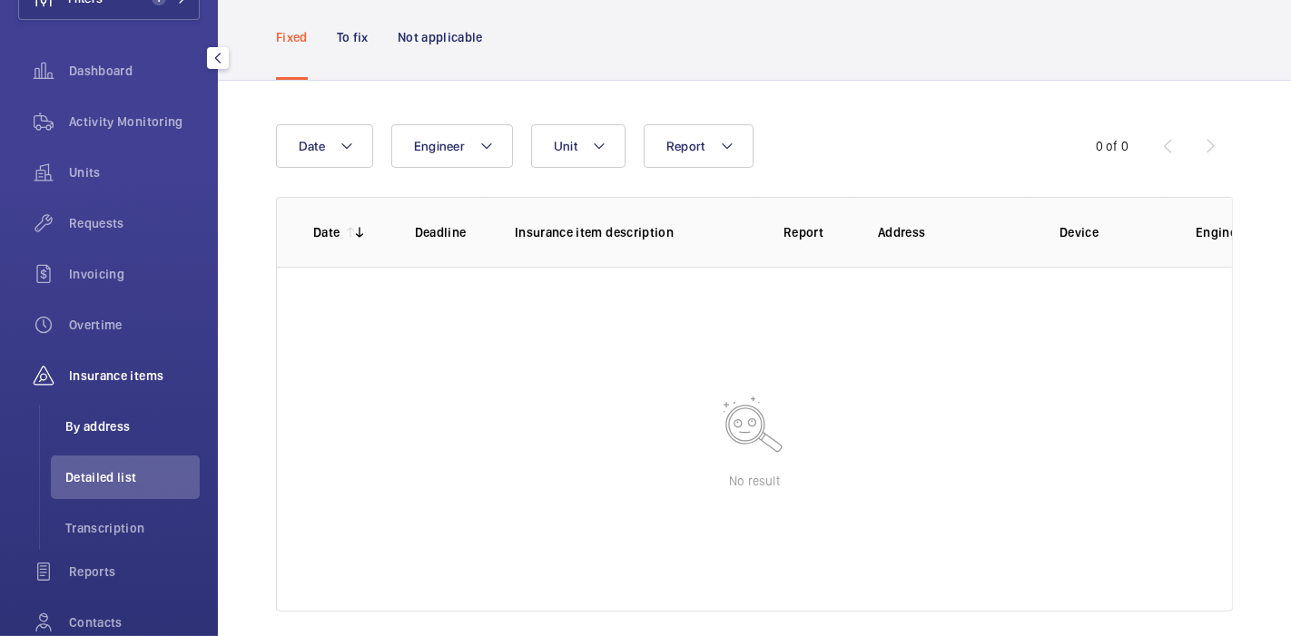
click at [100, 415] on li "By address" at bounding box center [125, 427] width 149 height 44
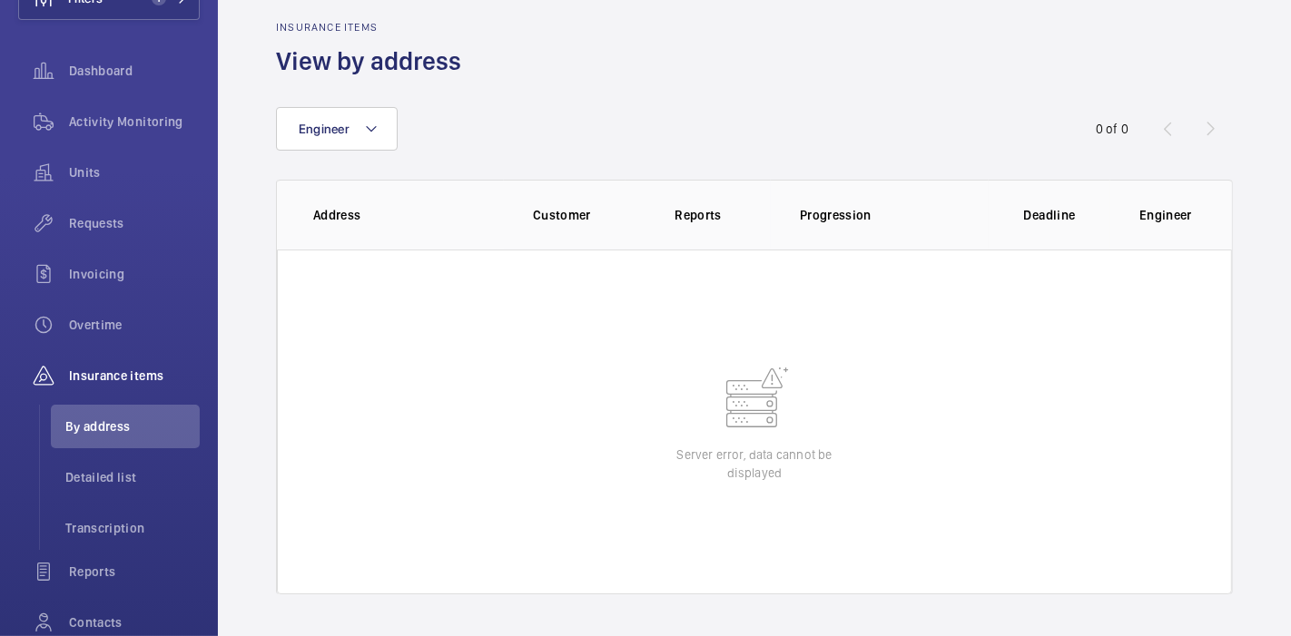
click at [565, 220] on p "Customer" at bounding box center [579, 215] width 93 height 18
click at [370, 138] on mat-icon at bounding box center [371, 129] width 15 height 22
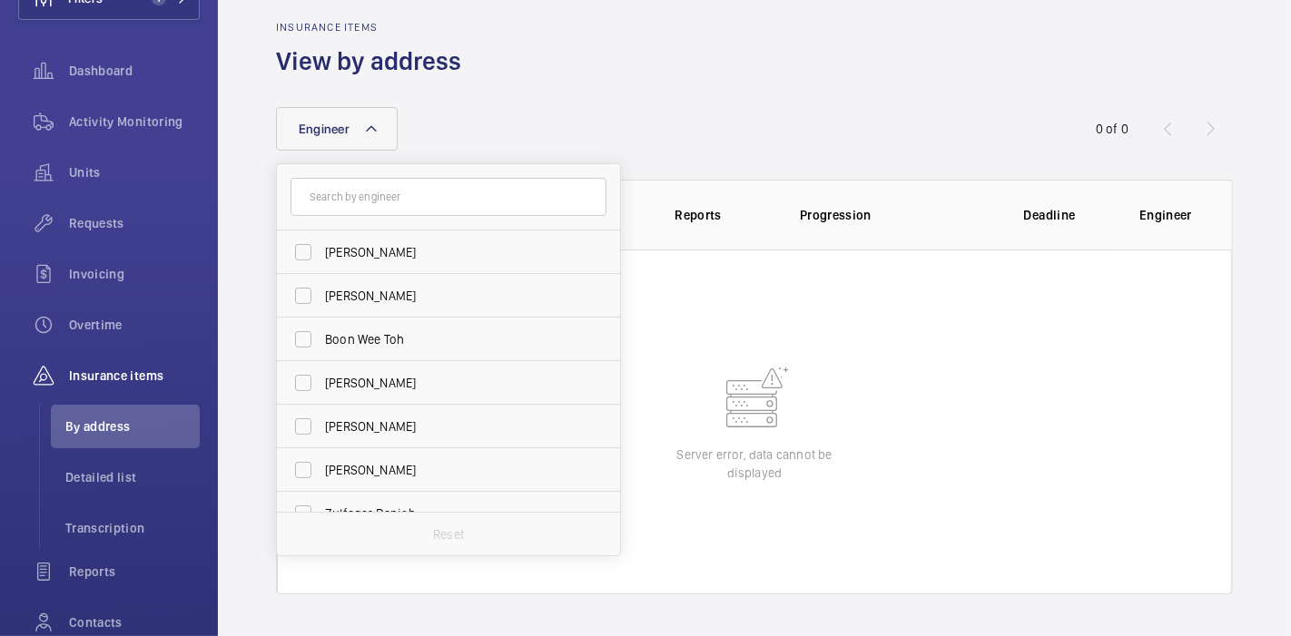
click at [474, 98] on div "Engineer [PERSON_NAME] Wee Toh [PERSON_NAME] [PERSON_NAME] Kun [PERSON_NAME] Da…" at bounding box center [754, 336] width 957 height 516
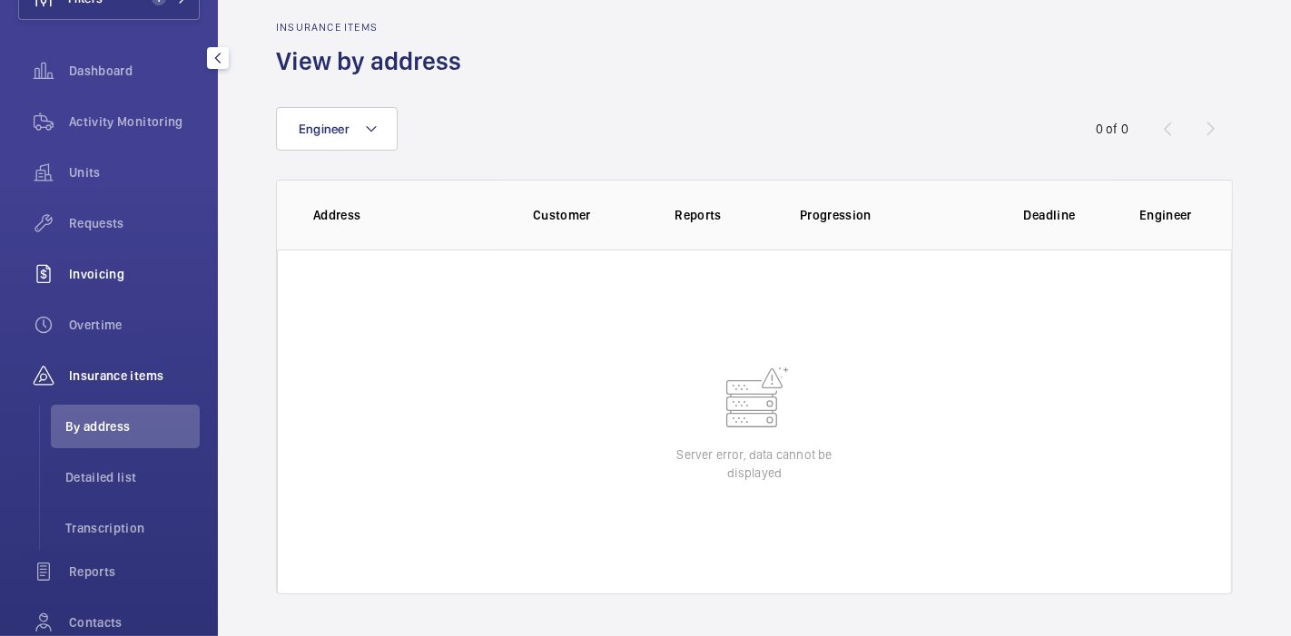
click at [96, 273] on span "Invoicing" at bounding box center [134, 274] width 131 height 18
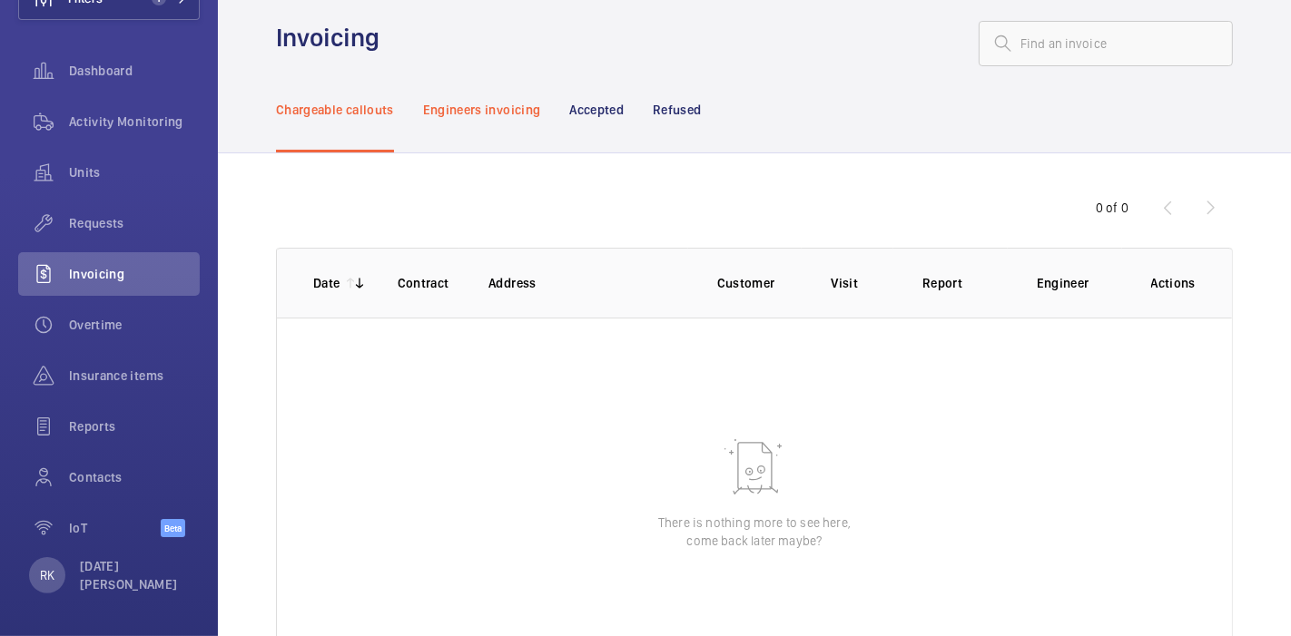
click at [520, 102] on p "Engineers invoicing" at bounding box center [482, 110] width 118 height 18
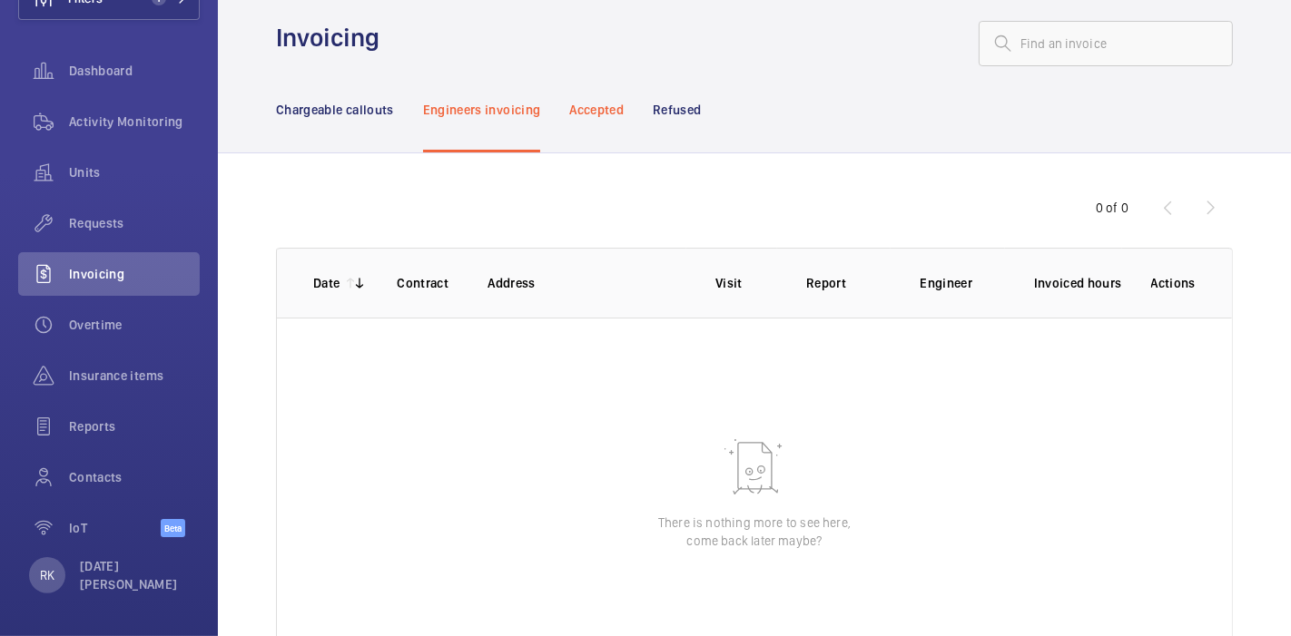
click at [593, 107] on p "Accepted" at bounding box center [596, 110] width 54 height 18
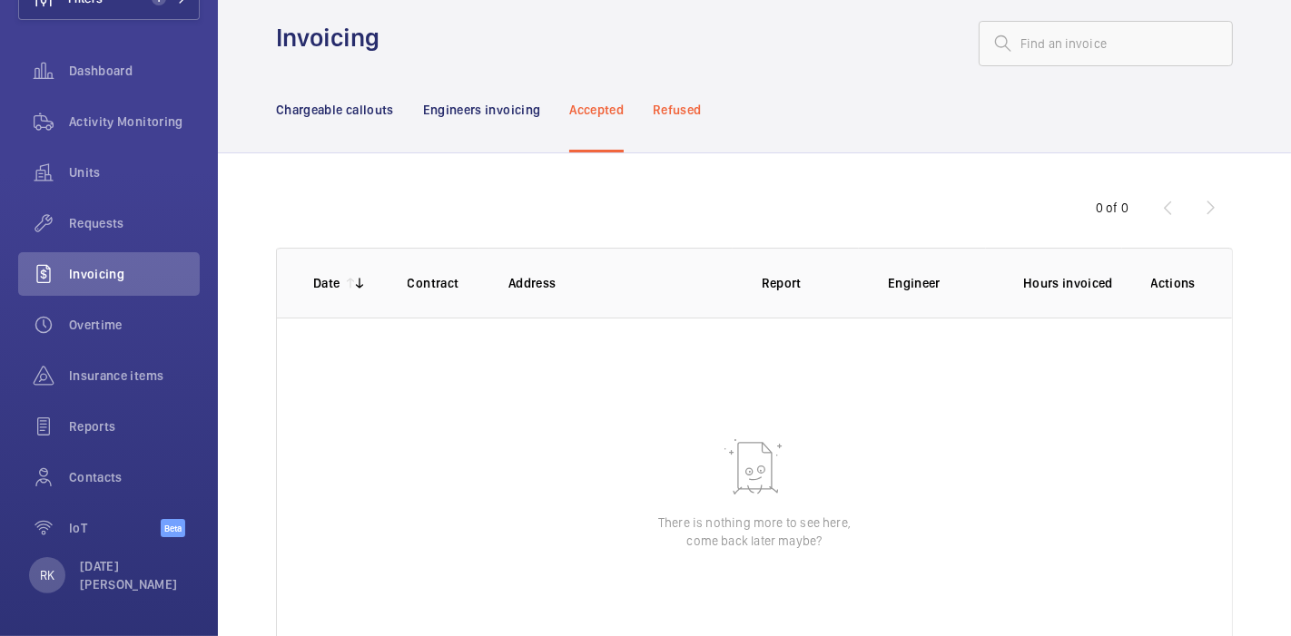
click at [666, 105] on p "Refused" at bounding box center [677, 110] width 48 height 18
click at [78, 226] on span "Requests" at bounding box center [134, 223] width 131 height 18
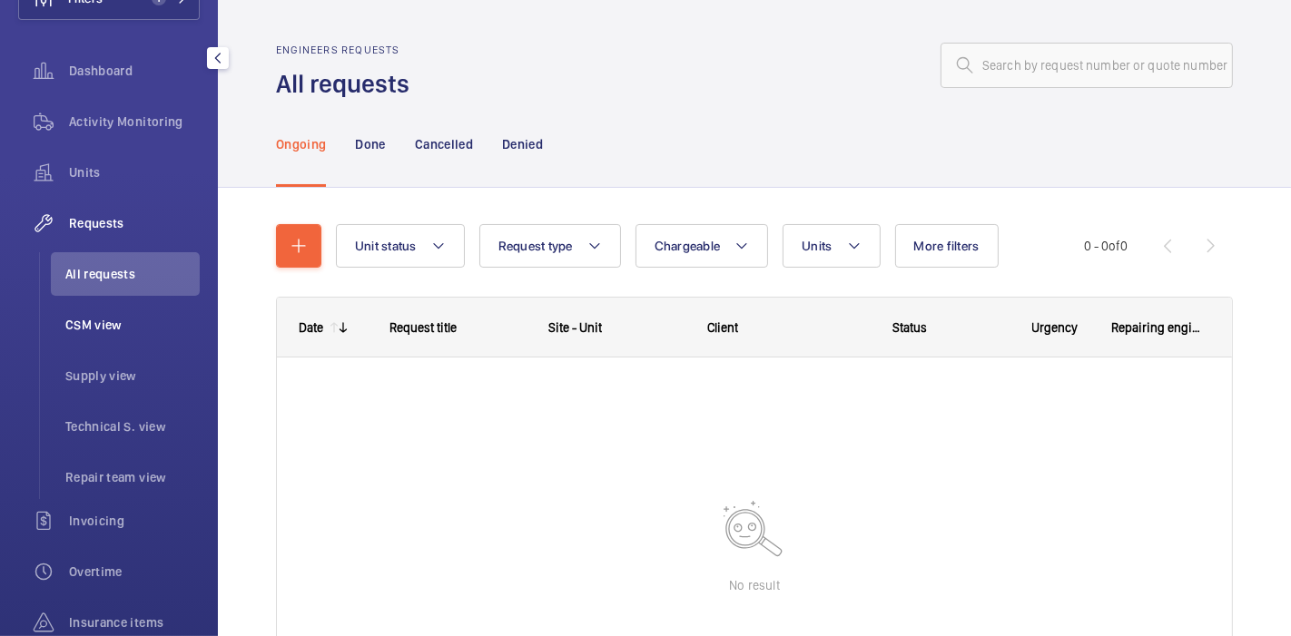
click at [117, 329] on span "CSM view" at bounding box center [132, 325] width 134 height 18
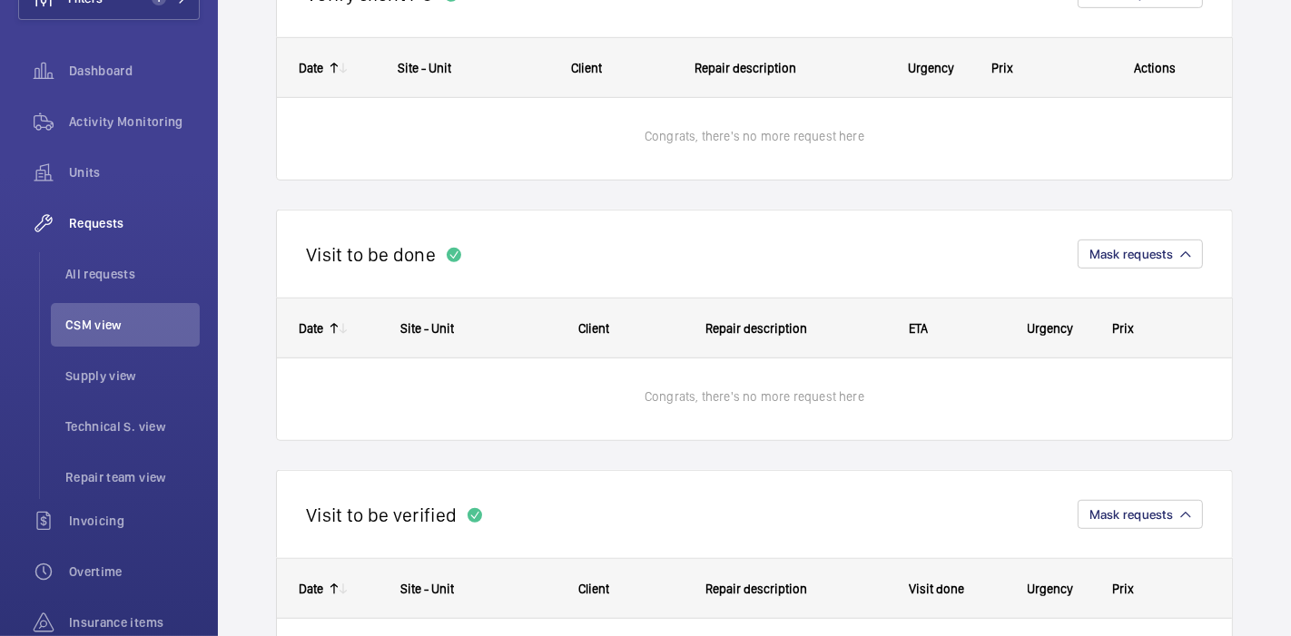
scroll to position [883, 0]
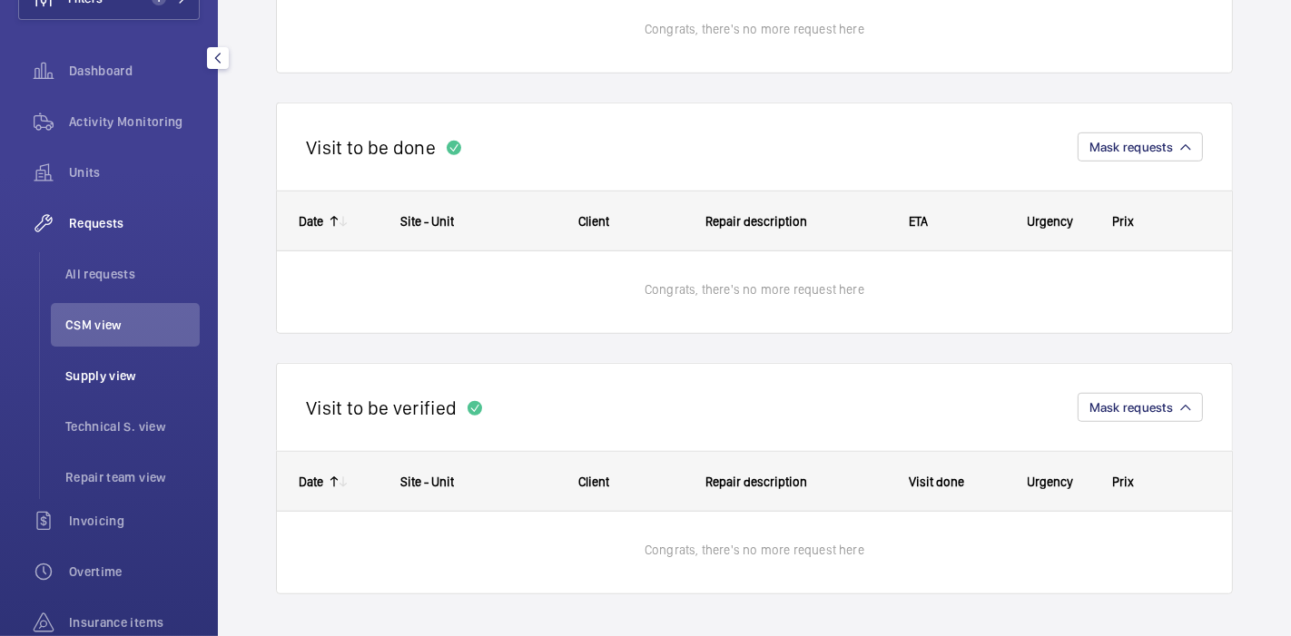
click at [123, 383] on span "Supply view" at bounding box center [132, 376] width 134 height 18
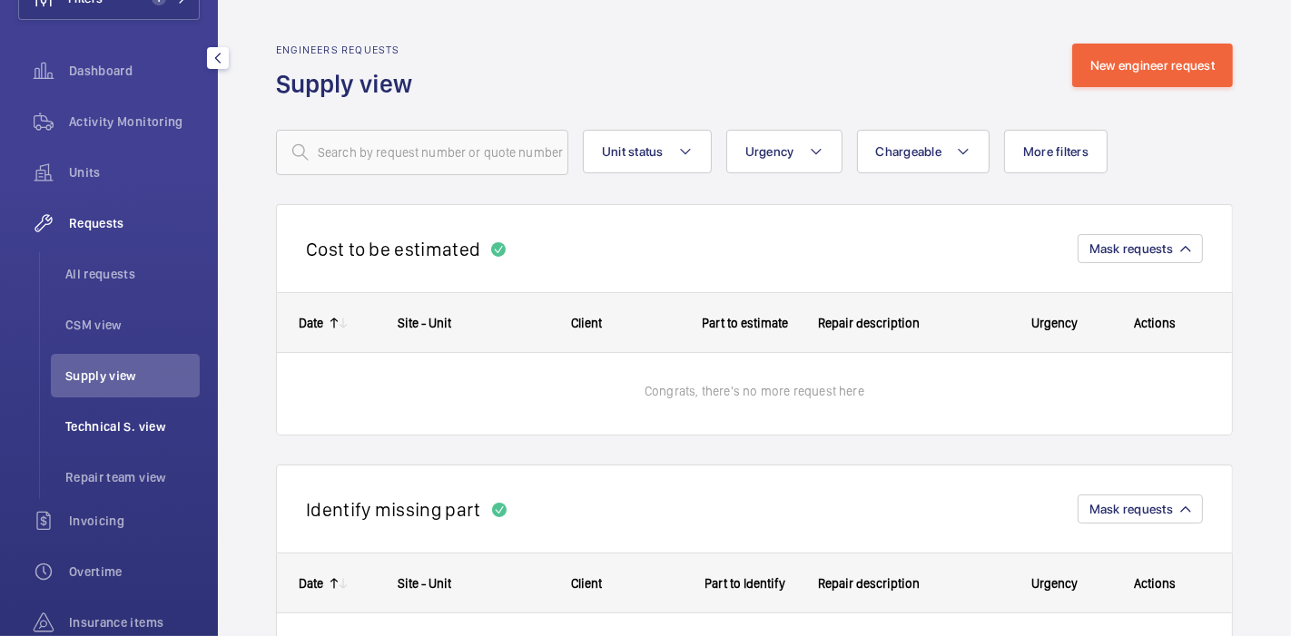
click at [123, 434] on span "Technical S. view" at bounding box center [132, 427] width 134 height 18
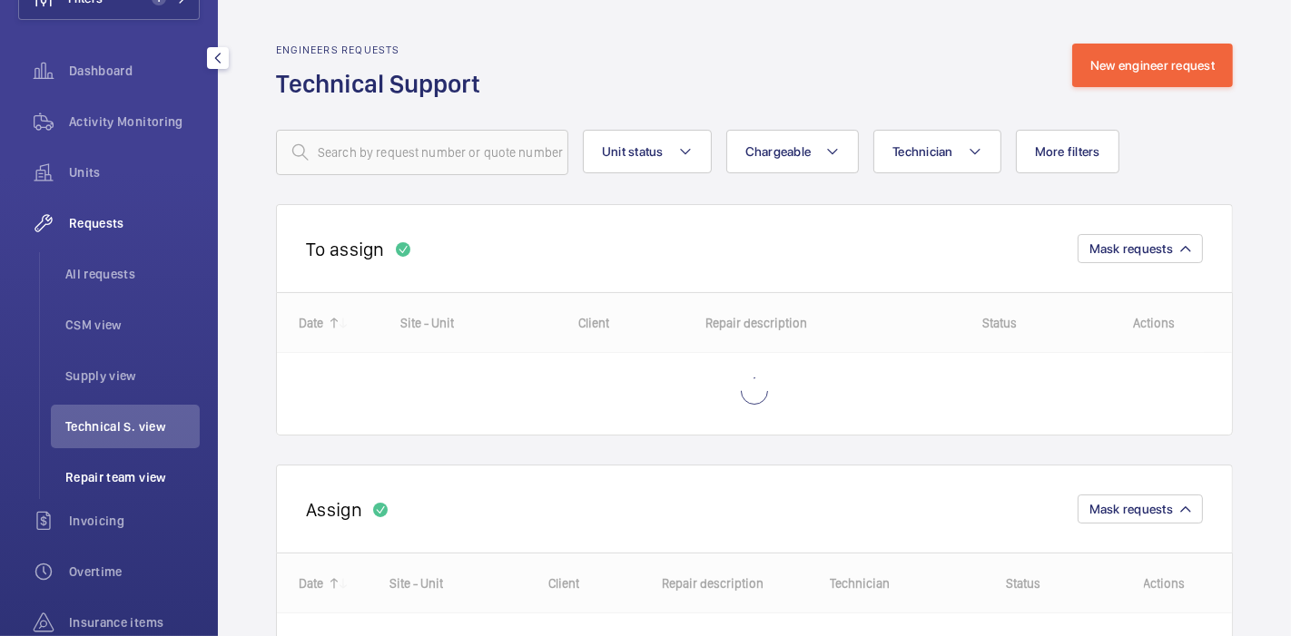
click at [123, 476] on span "Repair team view" at bounding box center [132, 477] width 134 height 18
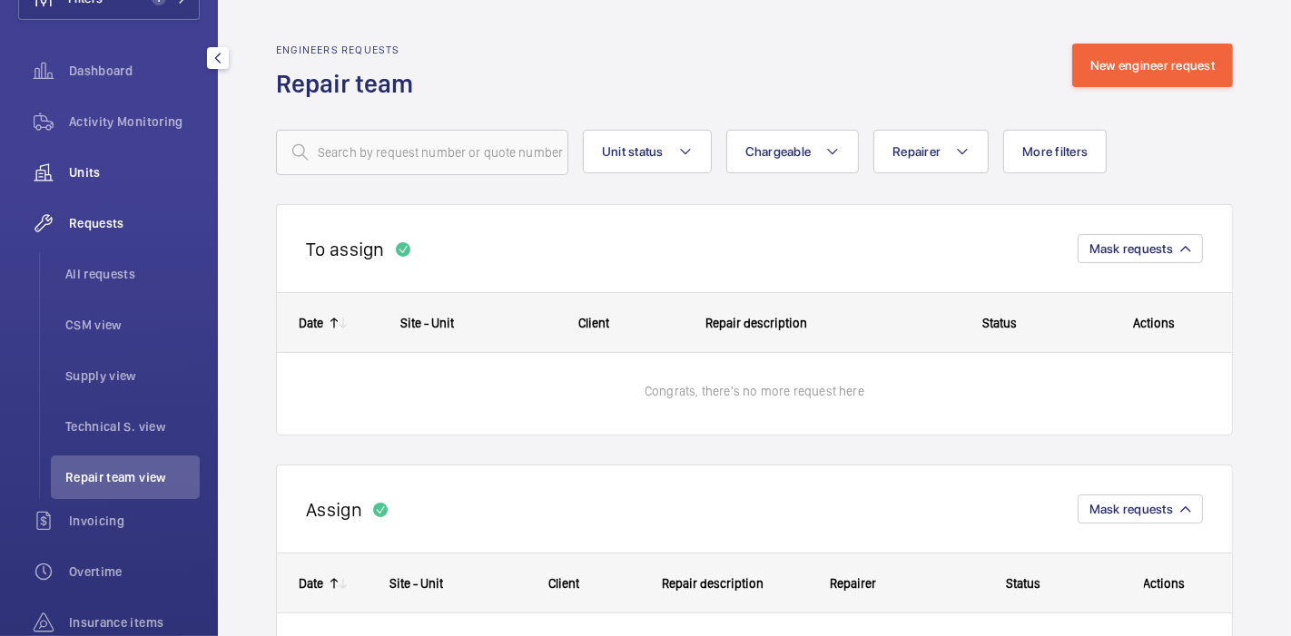
click at [84, 159] on div "Units" at bounding box center [109, 173] width 182 height 44
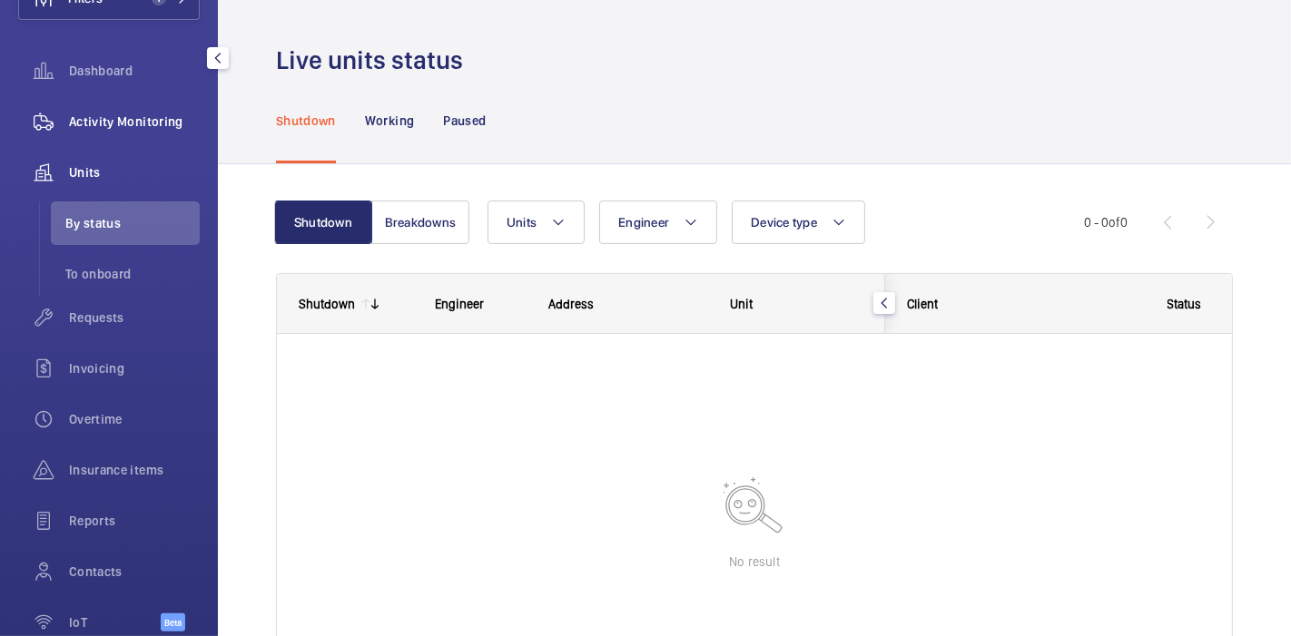
click at [96, 125] on span "Activity Monitoring" at bounding box center [134, 122] width 131 height 18
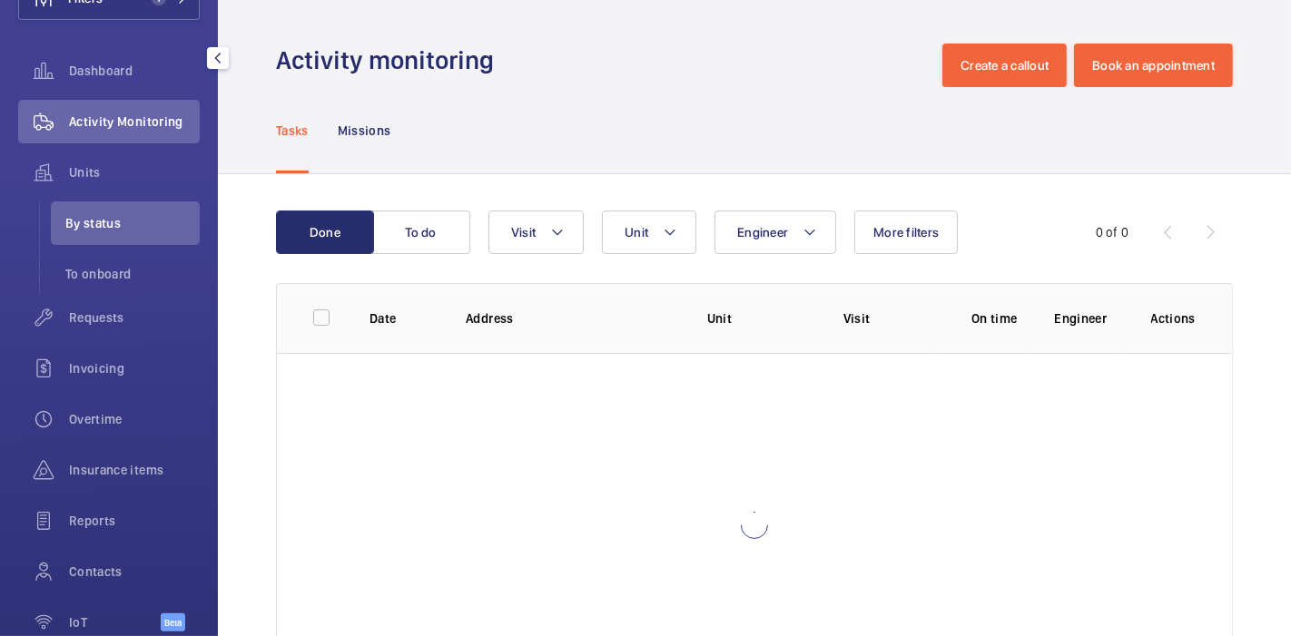
scroll to position [140, 0]
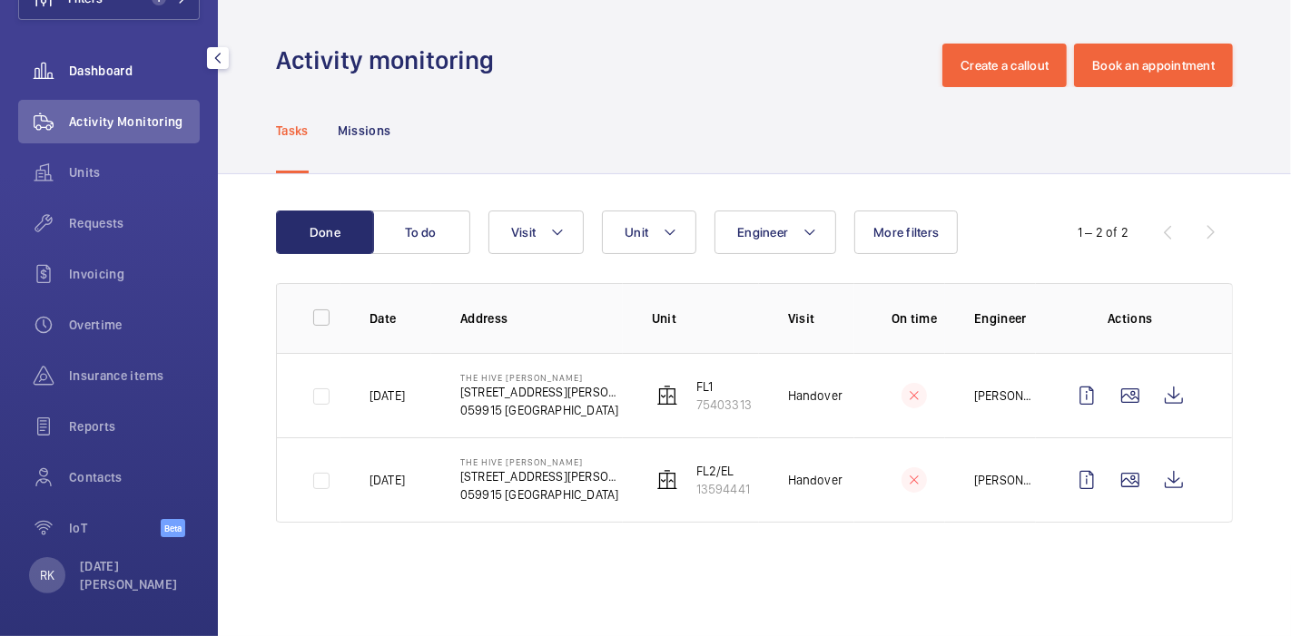
click at [132, 72] on span "Dashboard" at bounding box center [134, 71] width 131 height 18
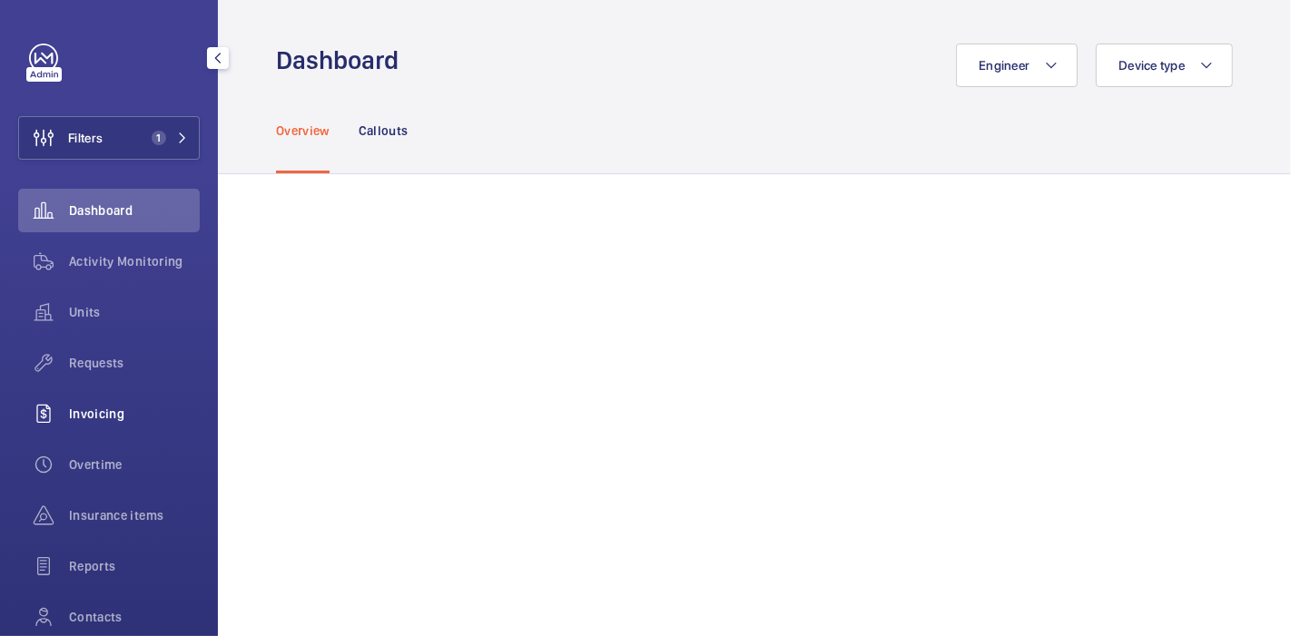
scroll to position [140, 0]
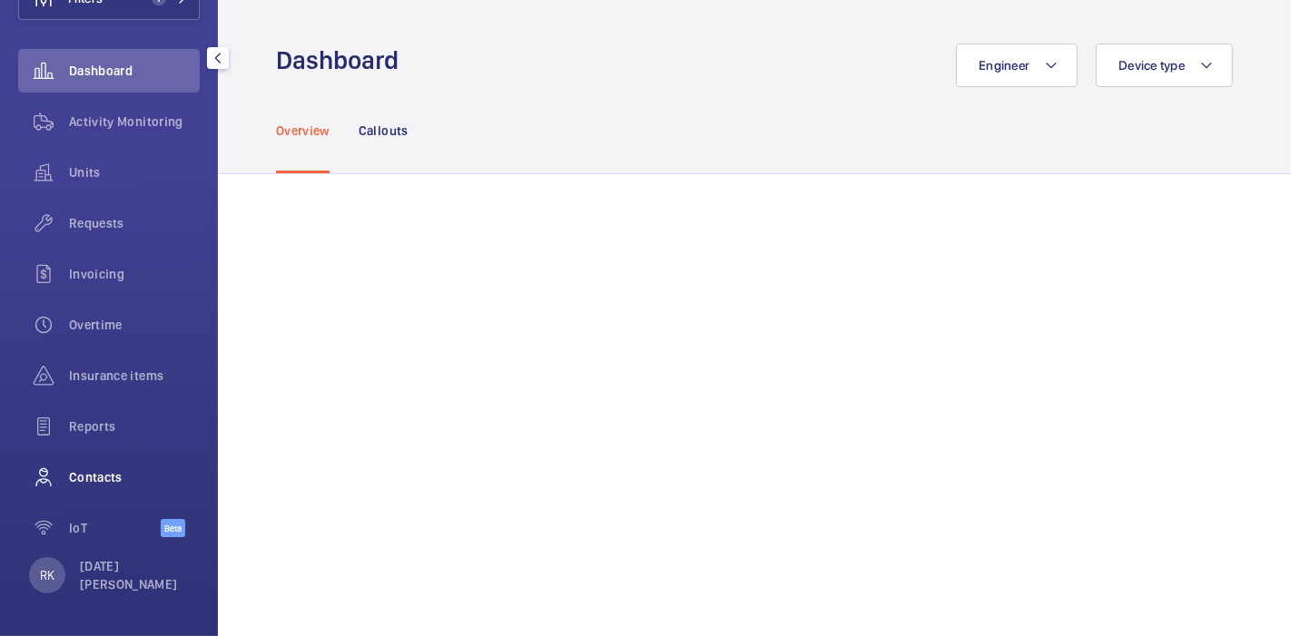
click at [137, 481] on span "Contacts" at bounding box center [134, 477] width 131 height 18
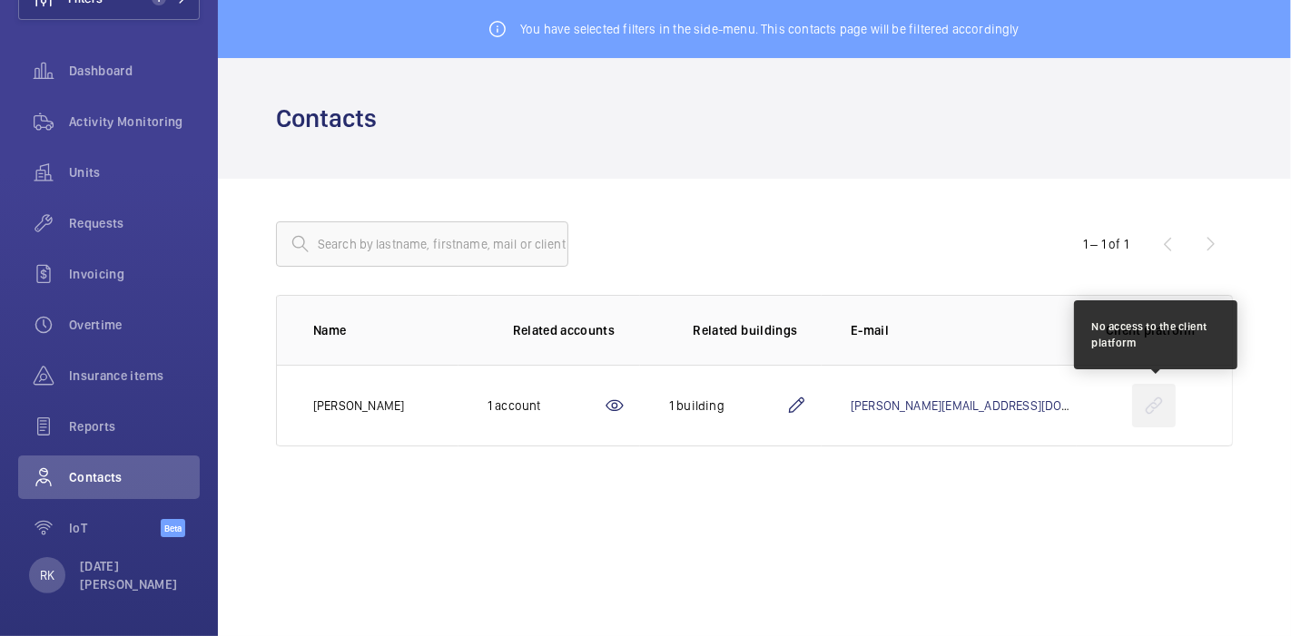
click at [1153, 407] on wm-front-icon-button at bounding box center [1154, 406] width 44 height 44
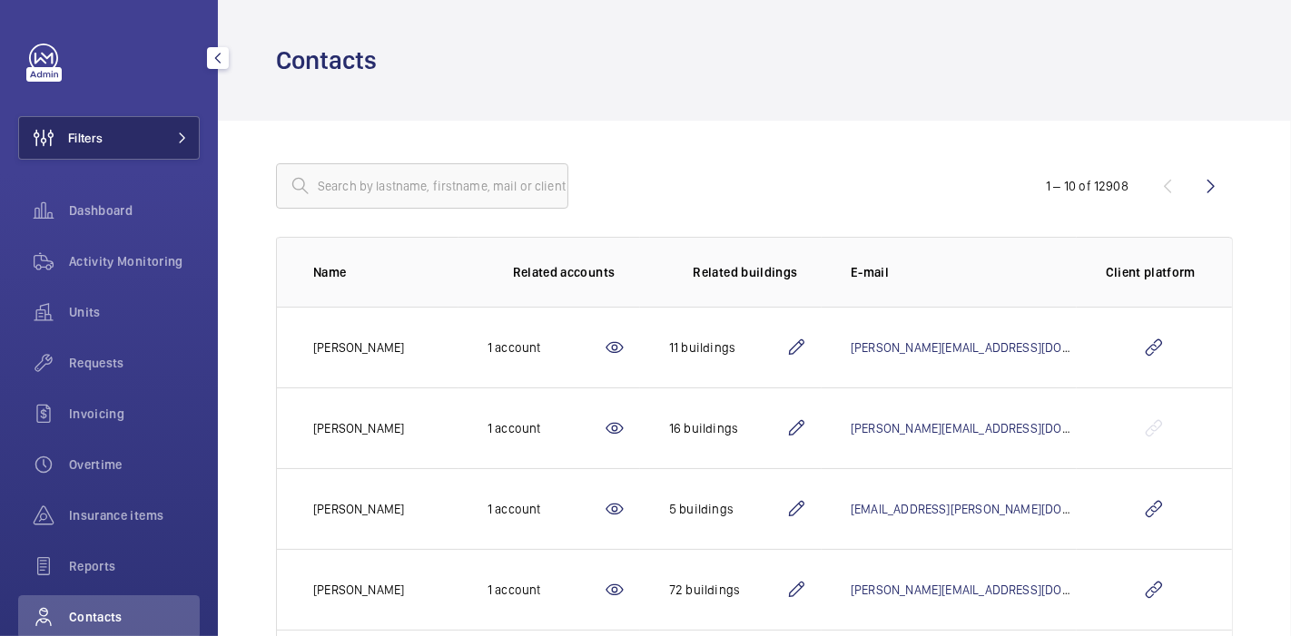
click at [138, 136] on button "Filters" at bounding box center [109, 138] width 182 height 44
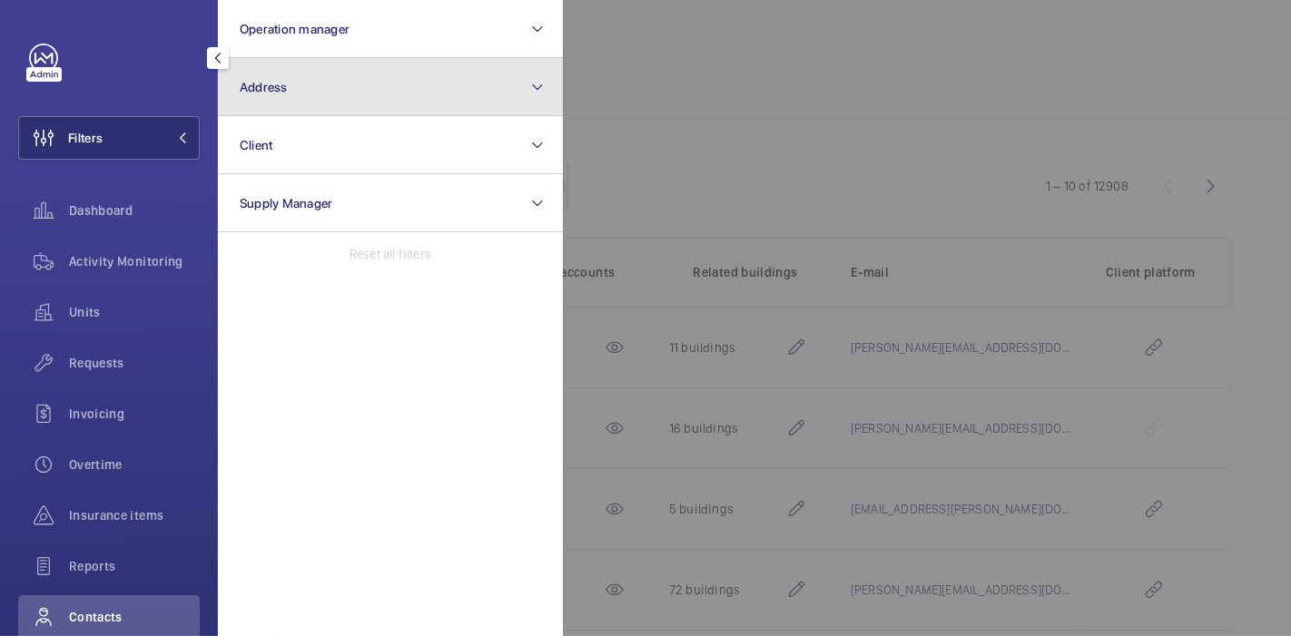
click at [384, 105] on button "Address" at bounding box center [390, 87] width 345 height 58
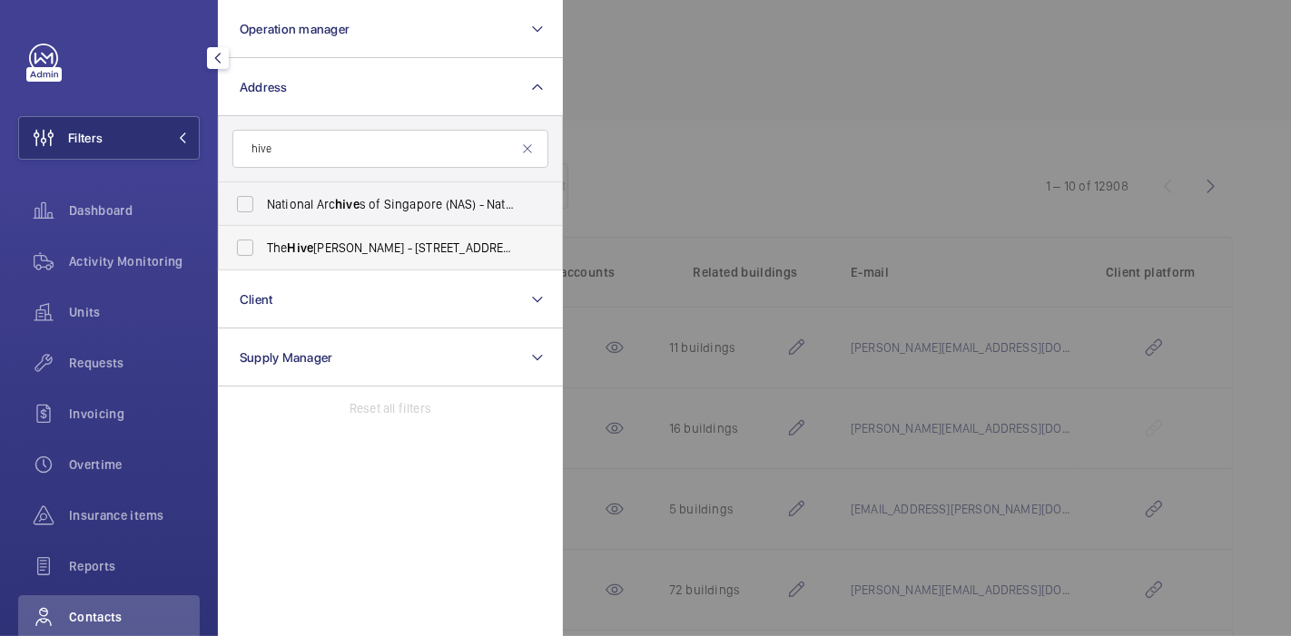
type input "hive"
click at [412, 244] on span "The Hive [PERSON_NAME] - [STREET_ADDRESS][PERSON_NAME]" at bounding box center [392, 248] width 250 height 18
click at [263, 244] on input "The Hive [PERSON_NAME] - [STREET_ADDRESS][PERSON_NAME]" at bounding box center [245, 248] width 36 height 36
checkbox input "true"
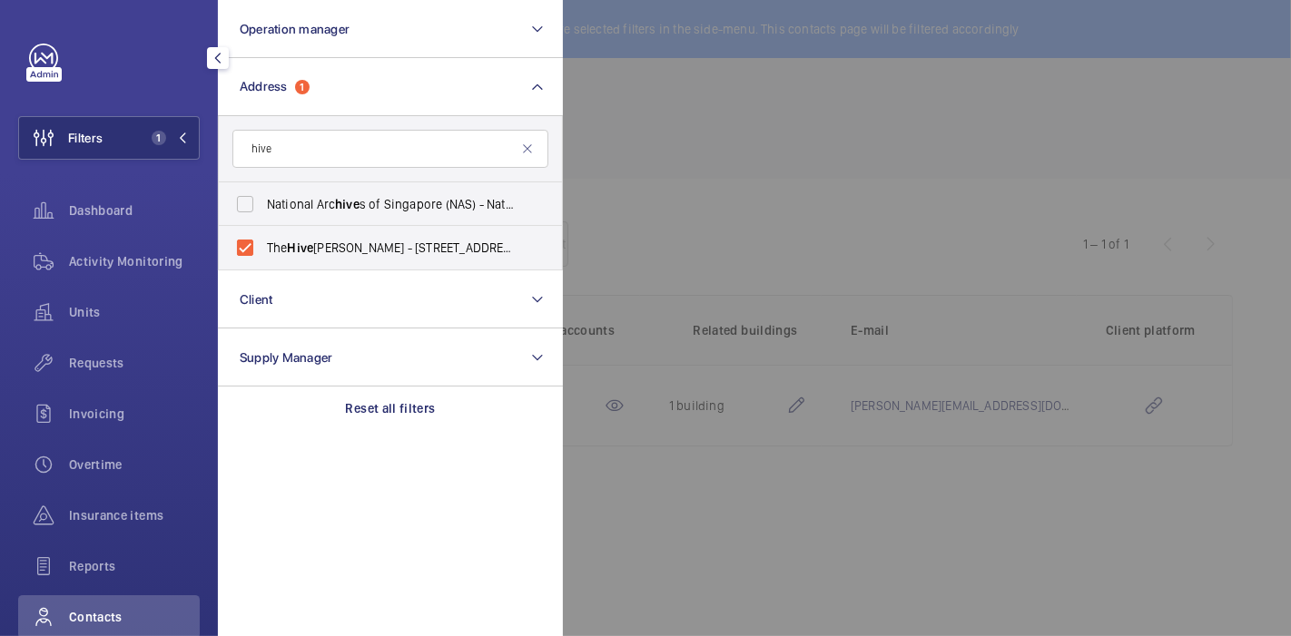
click at [612, 174] on div at bounding box center [1208, 318] width 1291 height 636
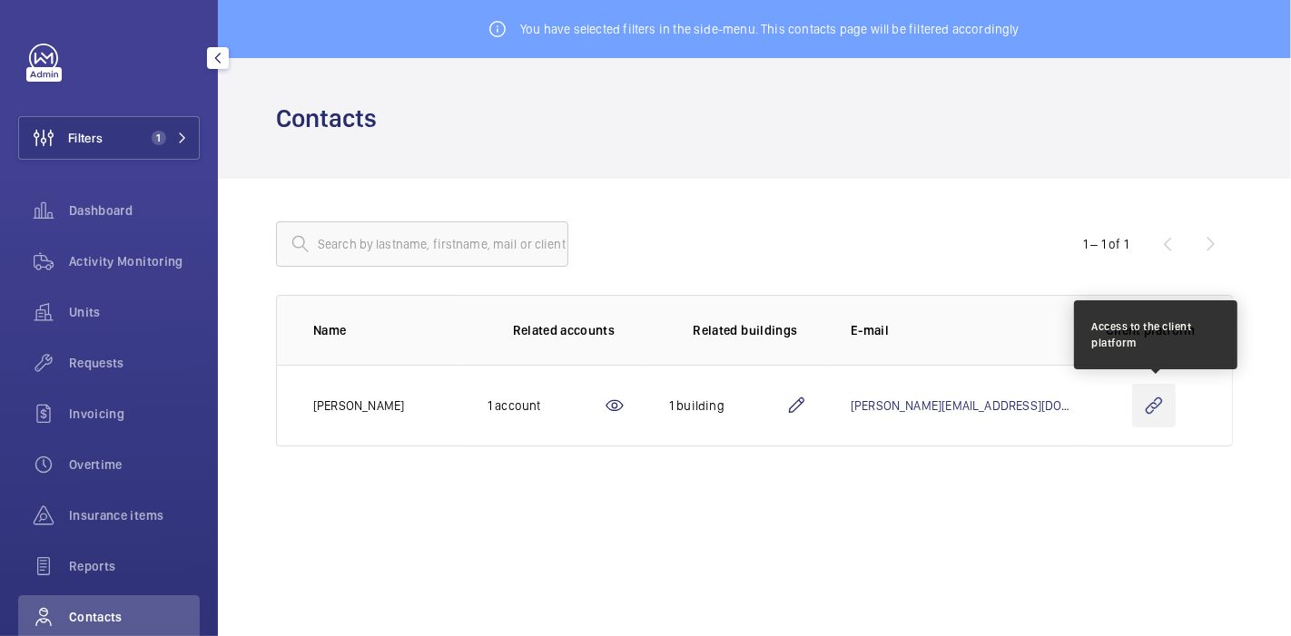
click at [1159, 403] on wm-front-icon-button at bounding box center [1154, 406] width 44 height 44
